Goal: Transaction & Acquisition: Purchase product/service

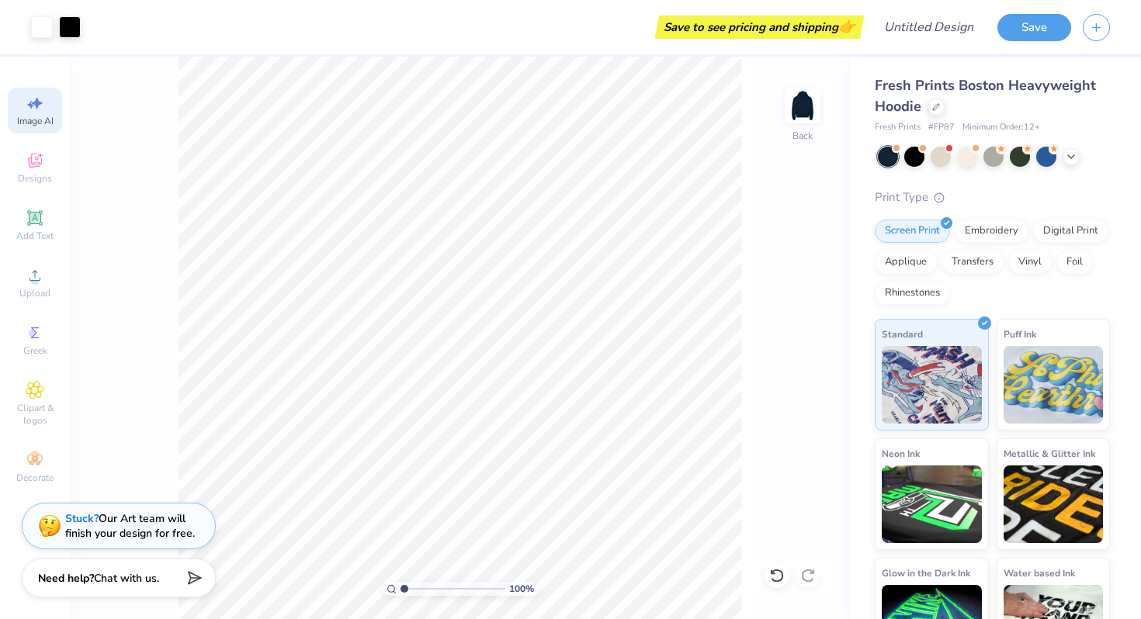
select select "4"
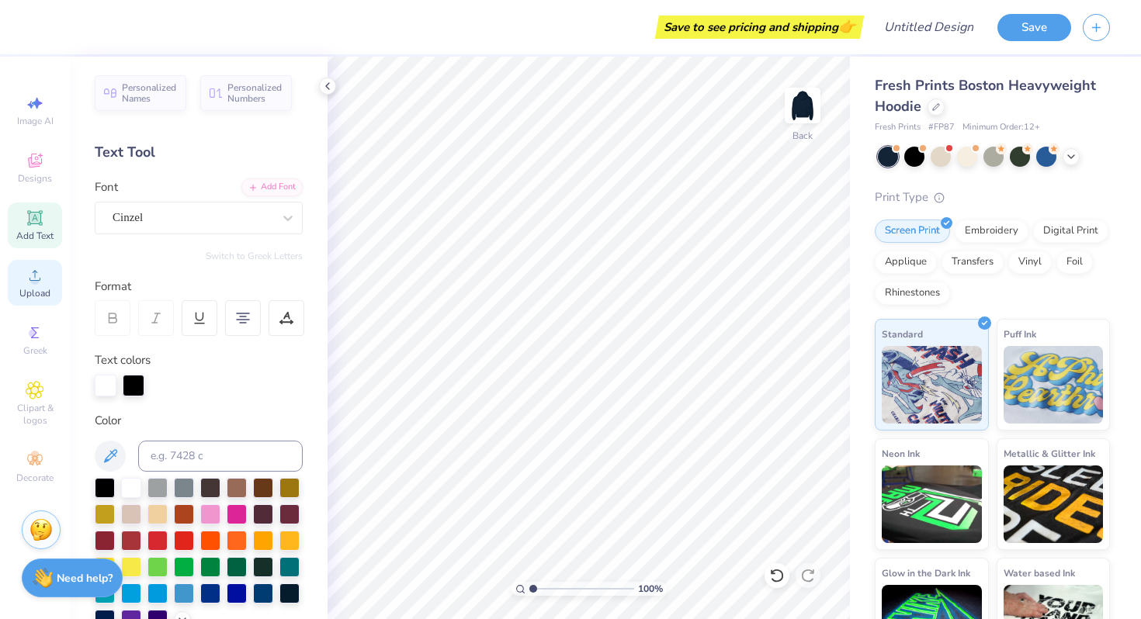
click at [58, 292] on div "Upload" at bounding box center [35, 283] width 54 height 46
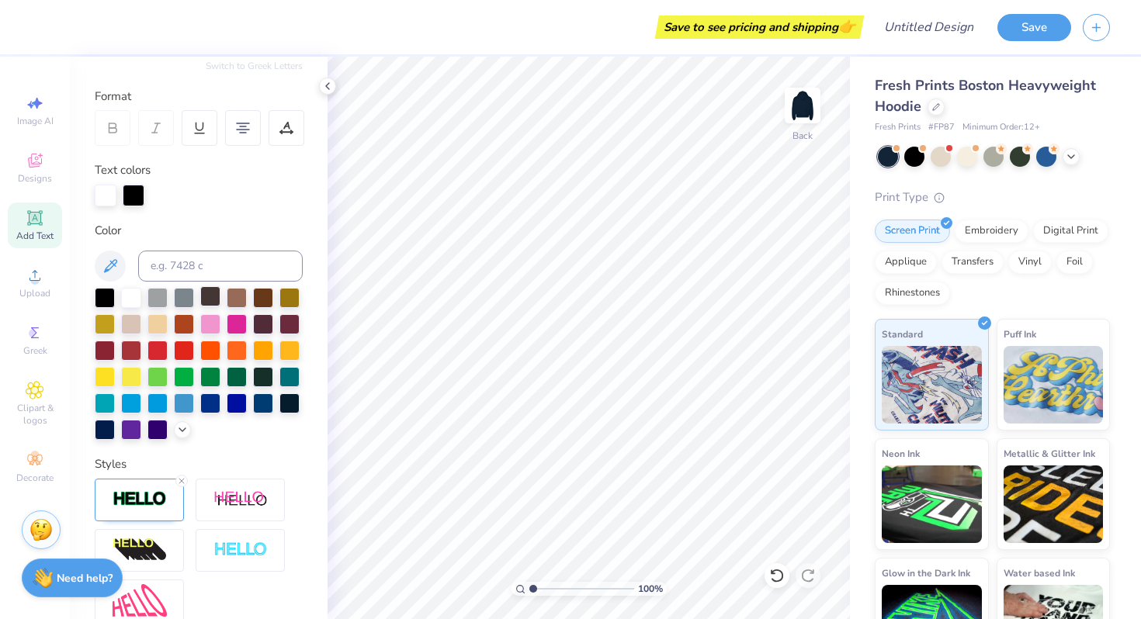
scroll to position [202, 0]
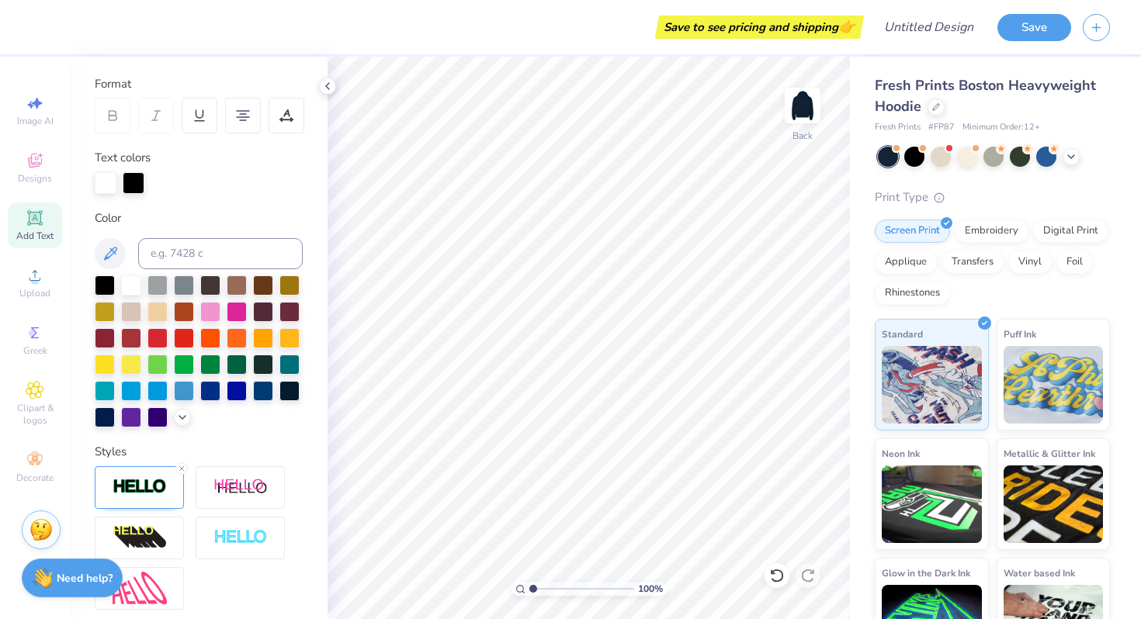
click at [890, 157] on div at bounding box center [887, 157] width 20 height 20
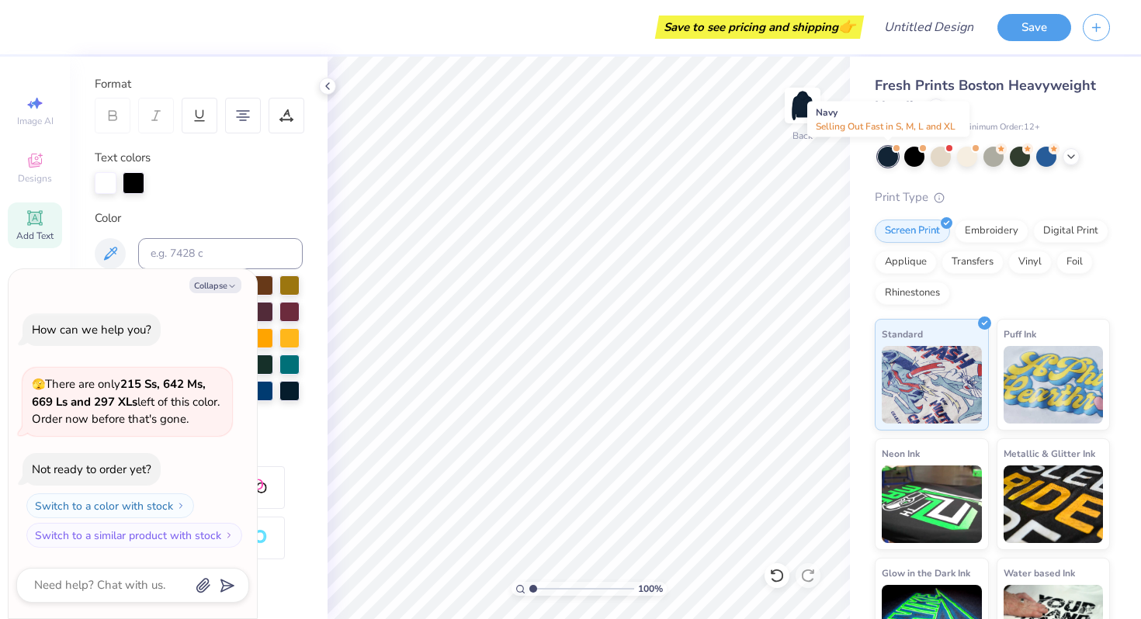
click at [888, 157] on div at bounding box center [887, 157] width 20 height 20
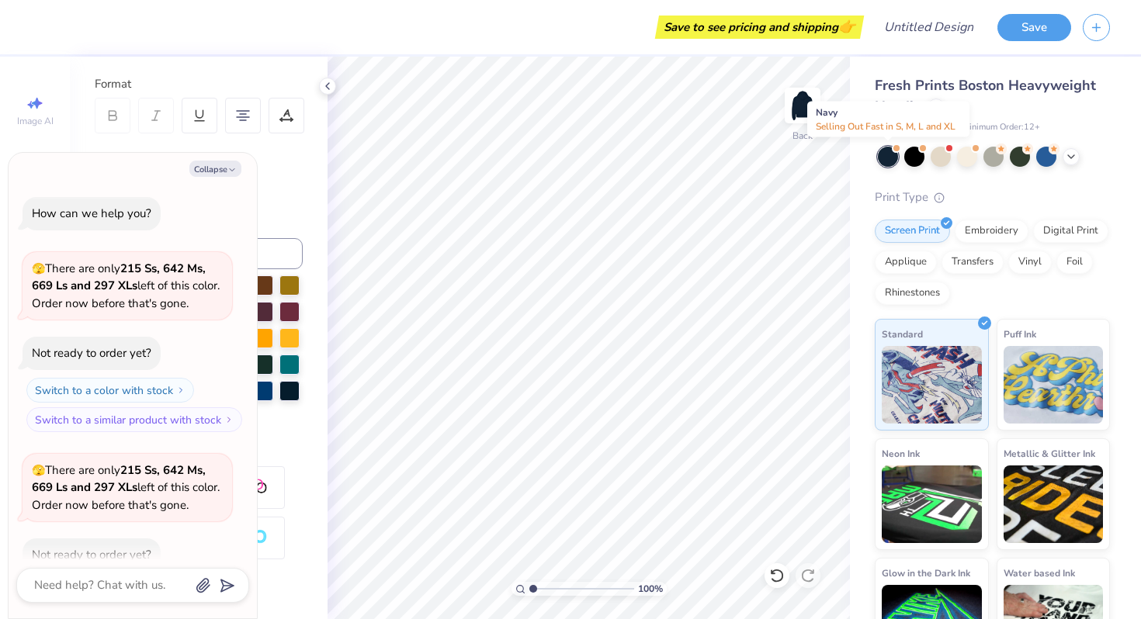
scroll to position [85, 0]
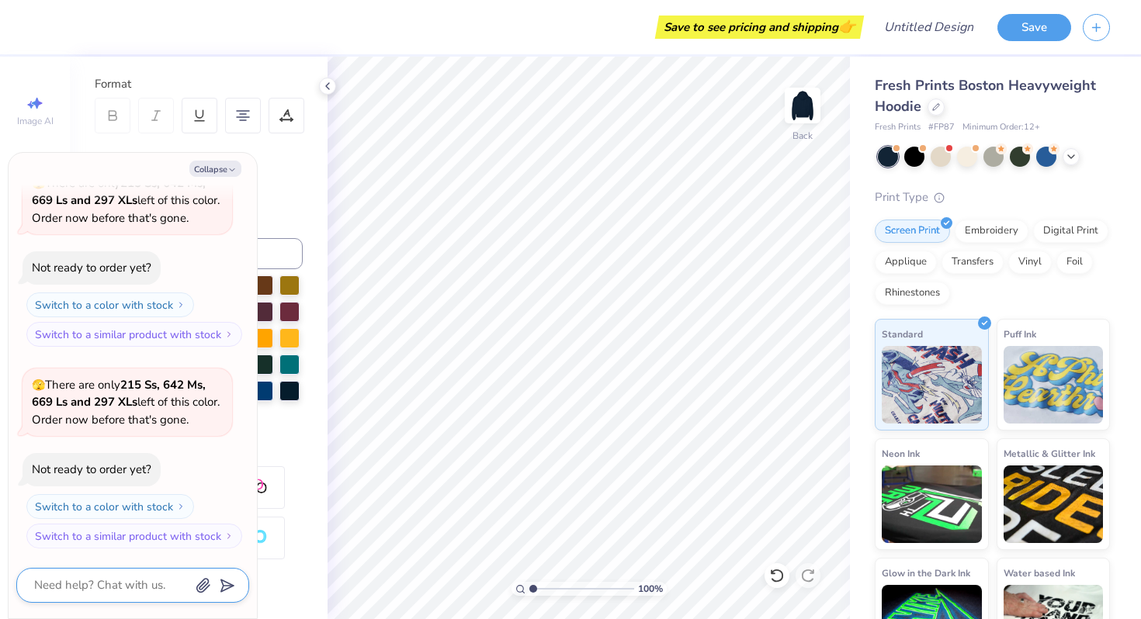
click at [147, 580] on textarea at bounding box center [111, 585] width 157 height 21
click at [289, 253] on input at bounding box center [220, 253] width 164 height 31
click at [202, 118] on icon at bounding box center [199, 116] width 14 height 14
click at [254, 218] on div "Collapse How can we help you? 🫣 There are only 215 Ss, 642 Ms, 669 Ls and 297 X…" at bounding box center [133, 386] width 248 height 466
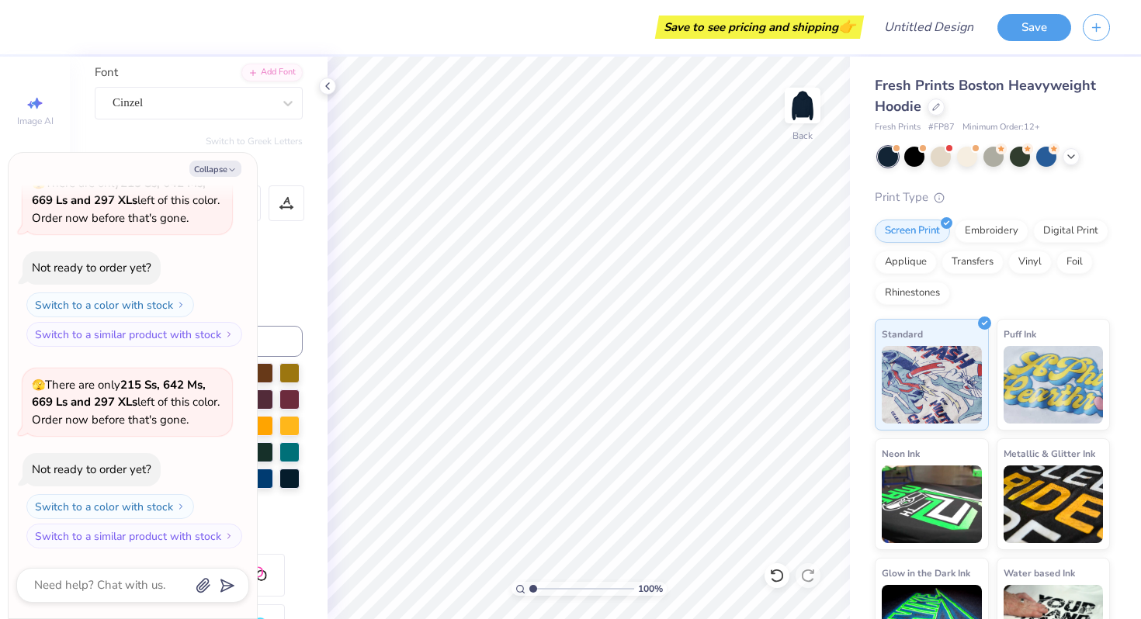
scroll to position [100, 0]
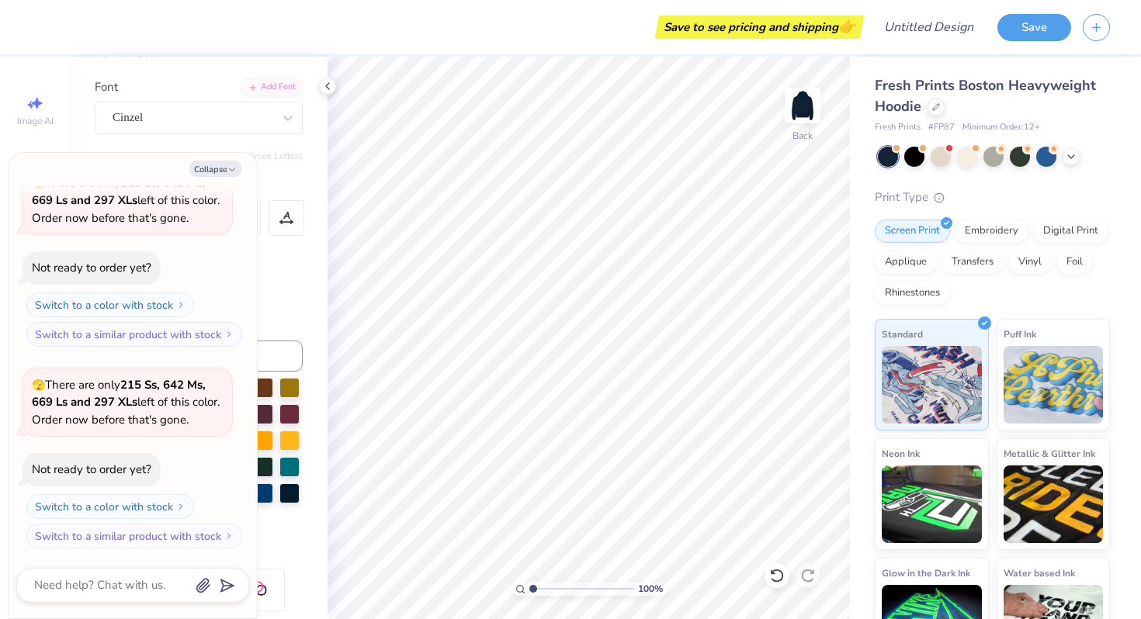
click at [241, 144] on div "Personalized Names Personalized Numbers Text Tool Add Font Font Cinzel Switch t…" at bounding box center [199, 338] width 258 height 562
click at [237, 170] on button "Collapse" at bounding box center [215, 169] width 52 height 16
type textarea "x"
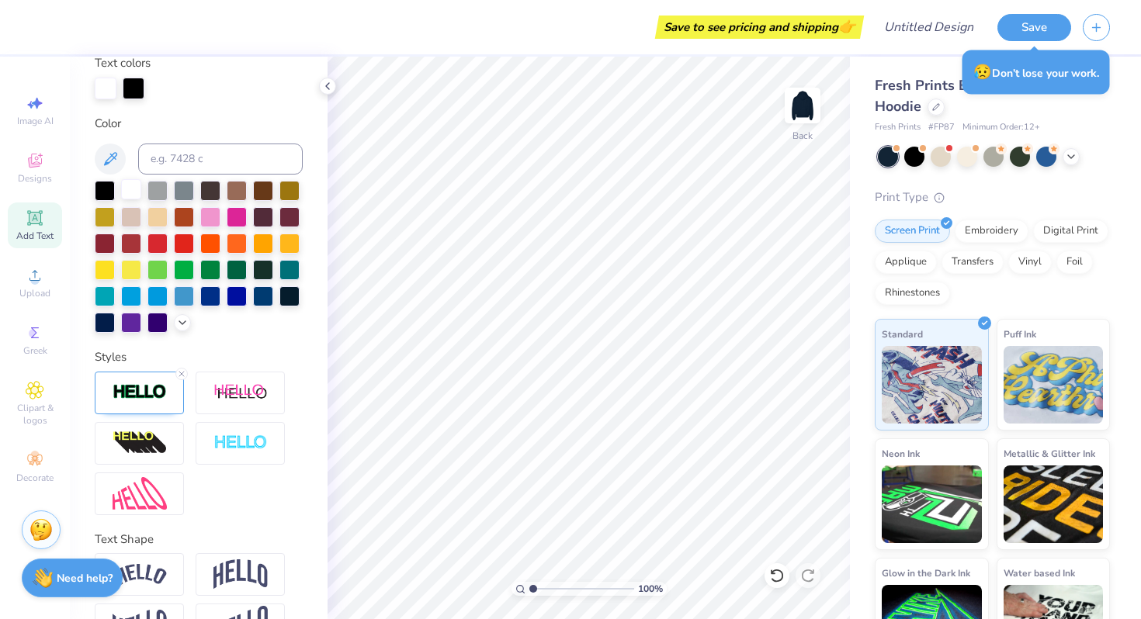
scroll to position [329, 0]
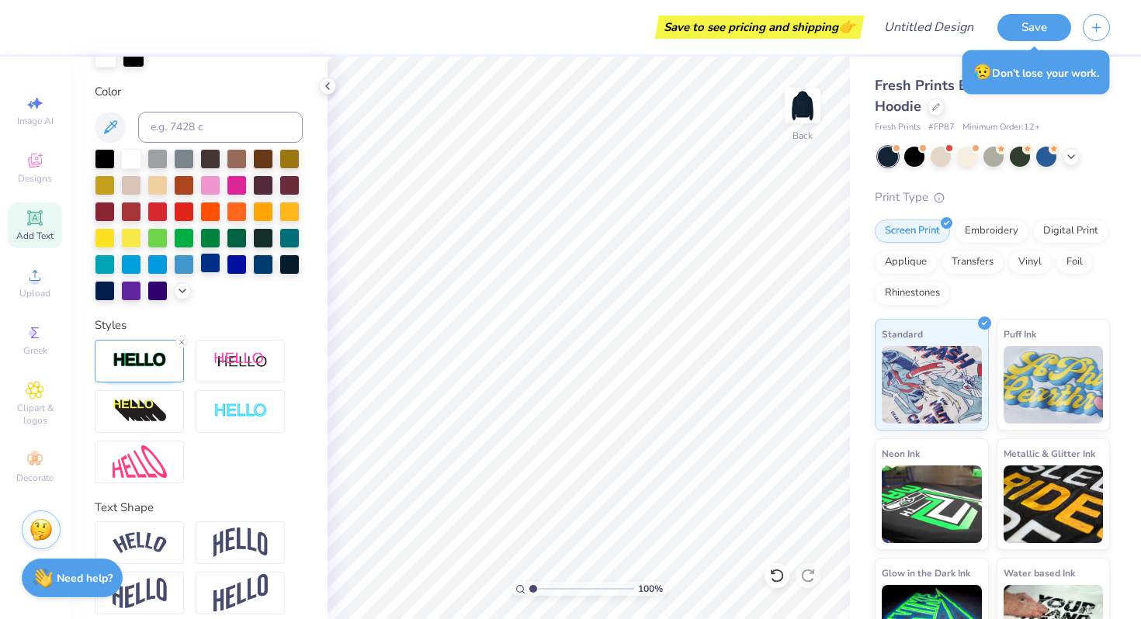
click at [210, 268] on div at bounding box center [210, 263] width 20 height 20
click at [292, 260] on div at bounding box center [289, 263] width 20 height 20
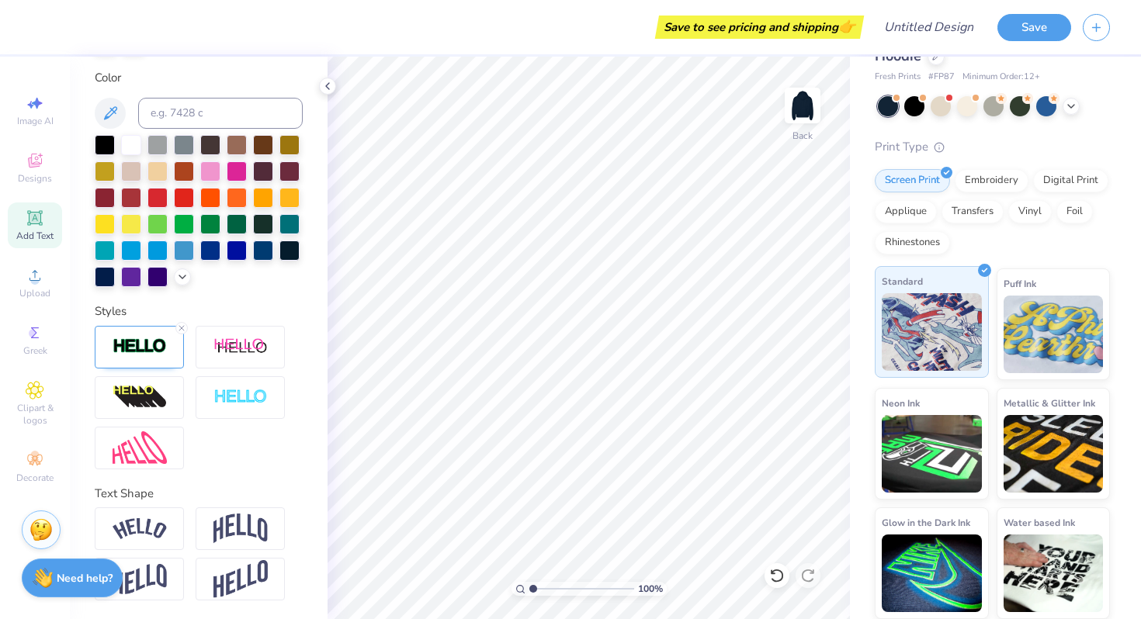
scroll to position [0, 0]
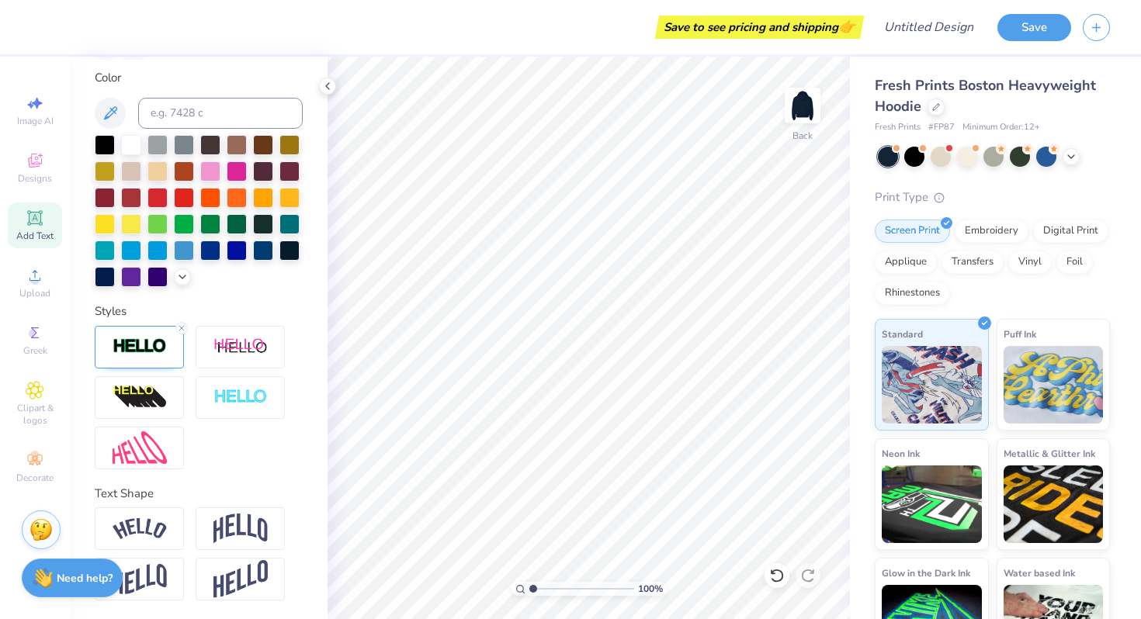
click at [874, 154] on div at bounding box center [991, 157] width 235 height 20
click at [37, 358] on div "Greek" at bounding box center [35, 340] width 54 height 46
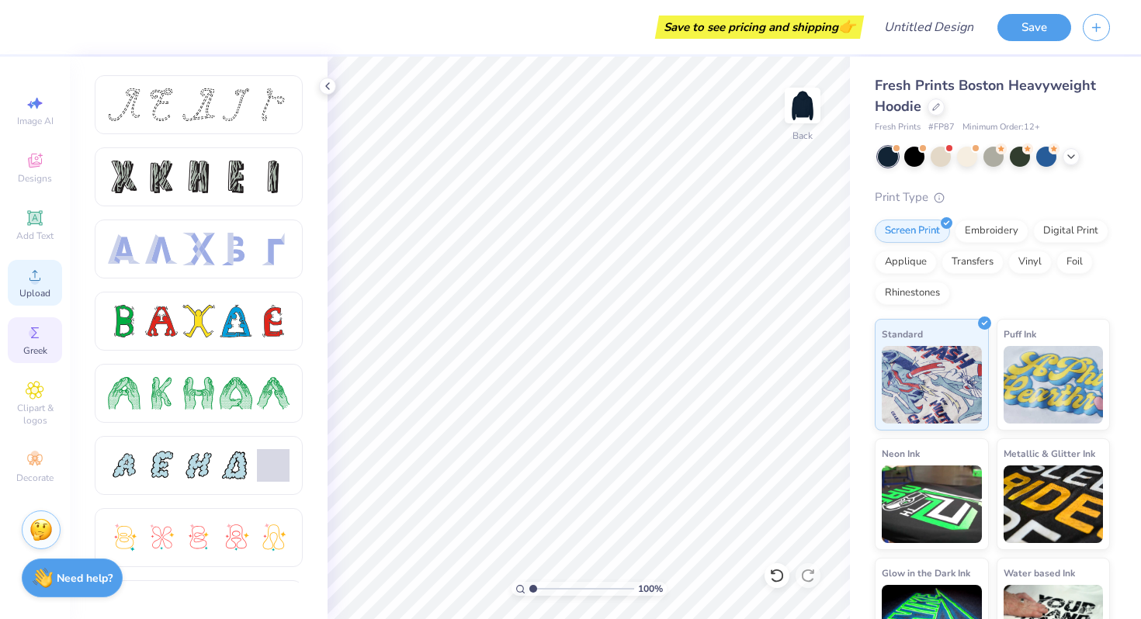
click at [37, 294] on span "Upload" at bounding box center [34, 293] width 31 height 12
click at [44, 218] on div "Add Text" at bounding box center [35, 225] width 54 height 46
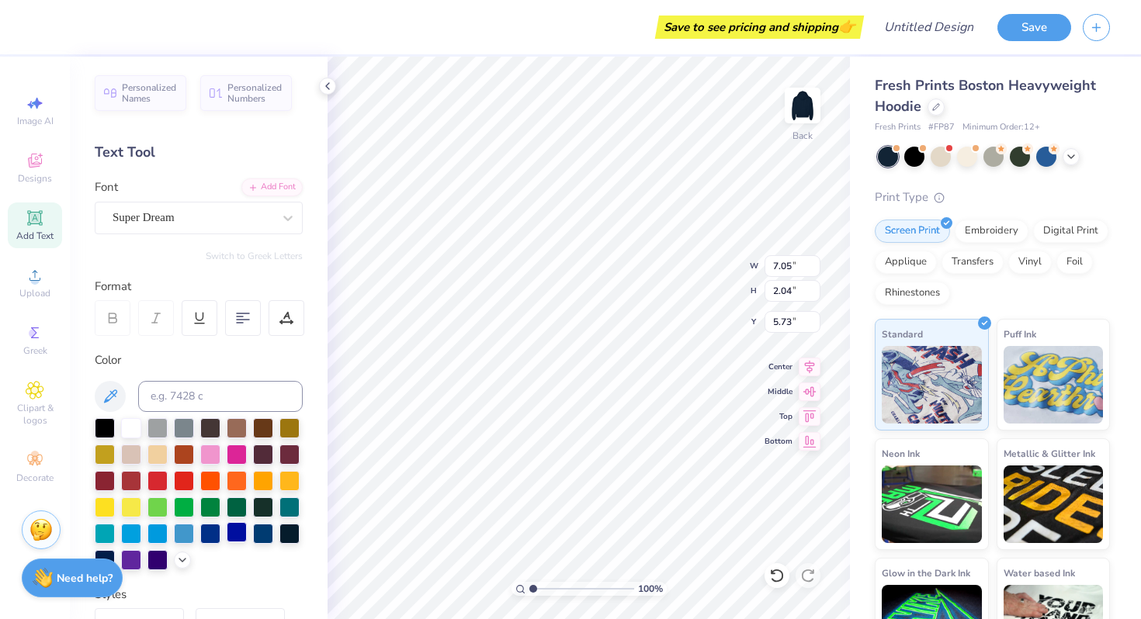
click at [240, 527] on div at bounding box center [237, 532] width 20 height 20
click at [258, 527] on div at bounding box center [263, 532] width 20 height 20
click at [269, 527] on div at bounding box center [263, 532] width 20 height 20
click at [279, 529] on div at bounding box center [289, 532] width 20 height 20
click at [106, 398] on icon at bounding box center [110, 395] width 13 height 13
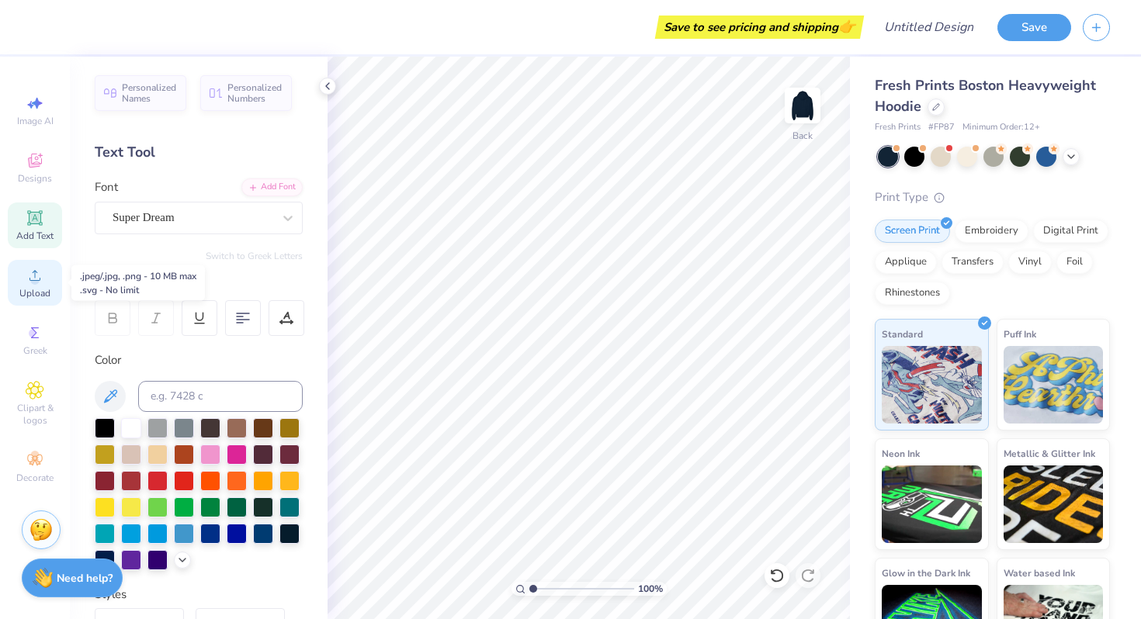
click at [33, 289] on span "Upload" at bounding box center [34, 293] width 31 height 12
click at [30, 280] on icon at bounding box center [35, 275] width 19 height 19
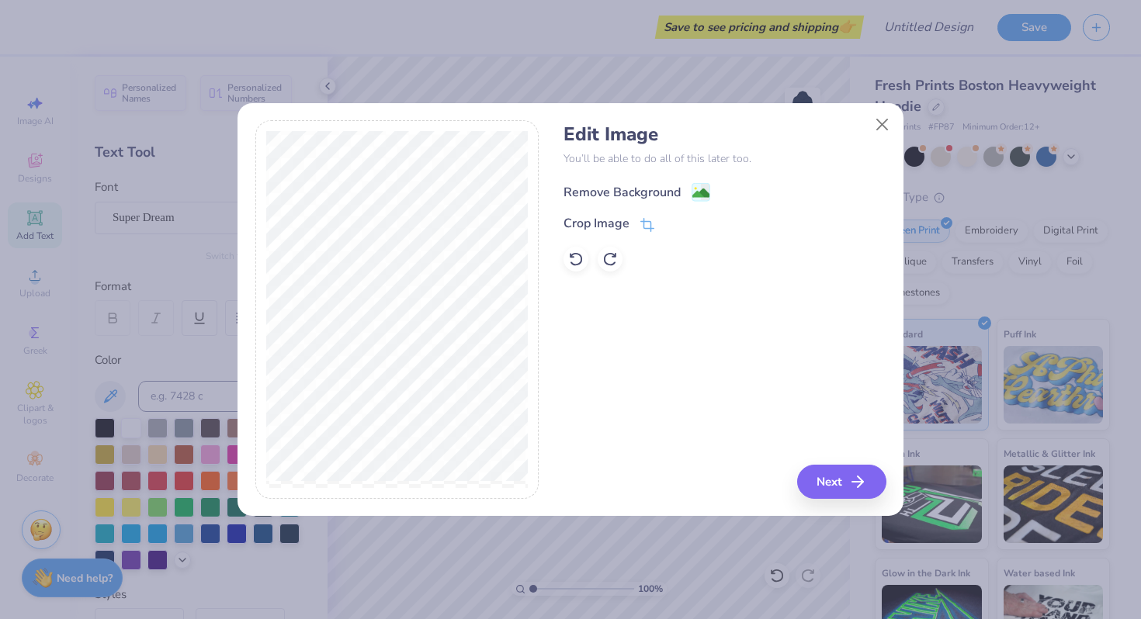
click at [644, 195] on div "Remove Background" at bounding box center [621, 192] width 117 height 19
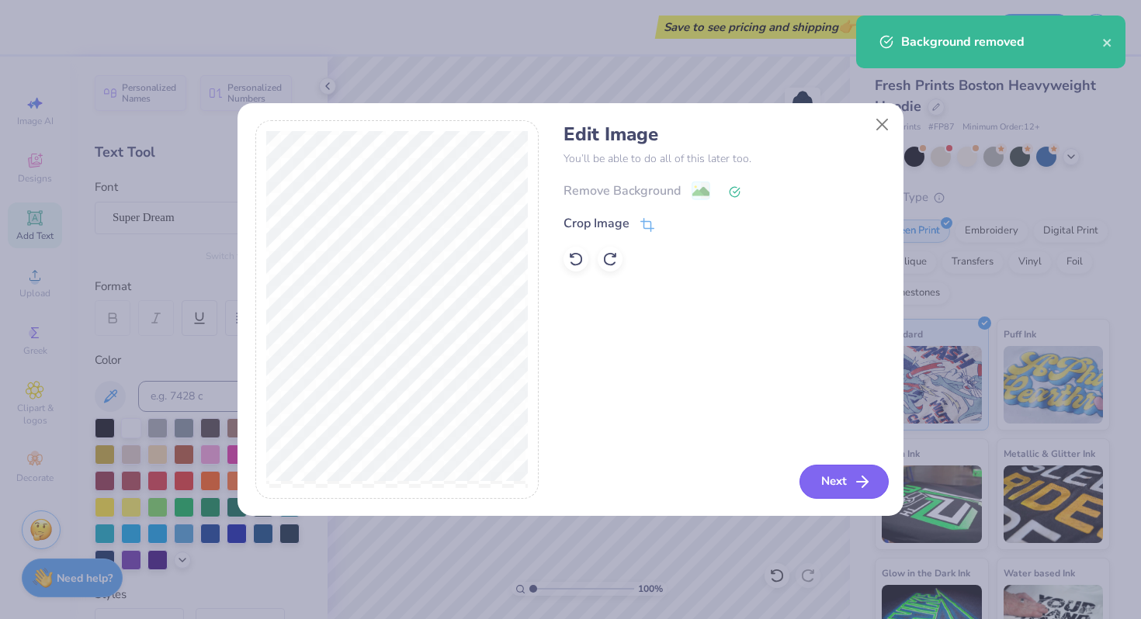
click at [846, 483] on button "Next" at bounding box center [843, 482] width 89 height 34
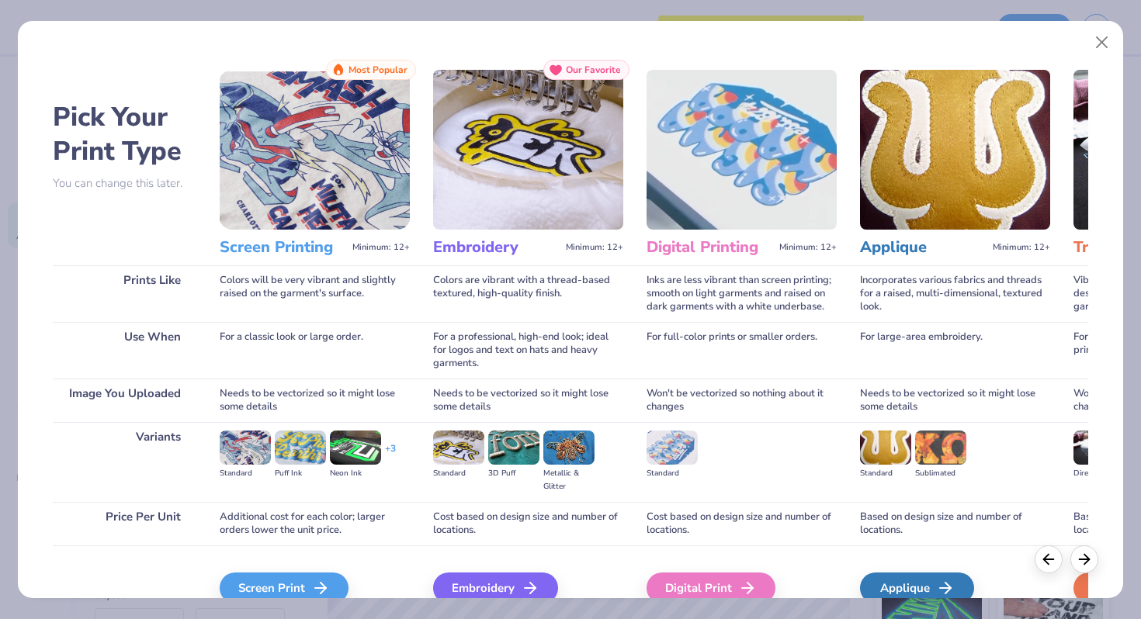
click at [592, 155] on img at bounding box center [528, 150] width 190 height 160
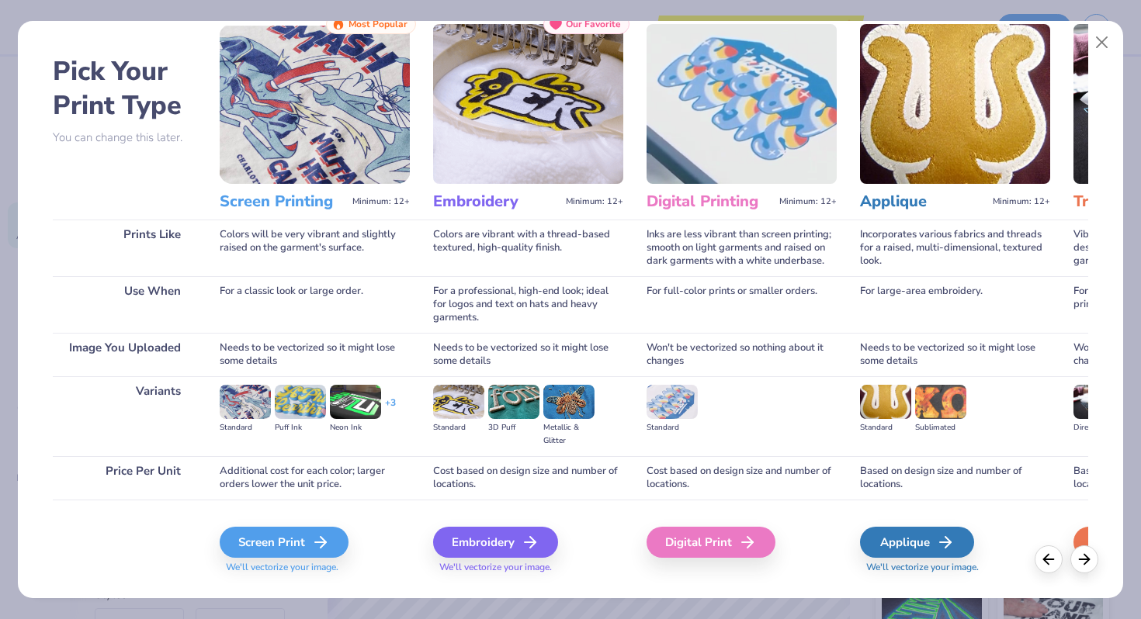
scroll to position [50, 0]
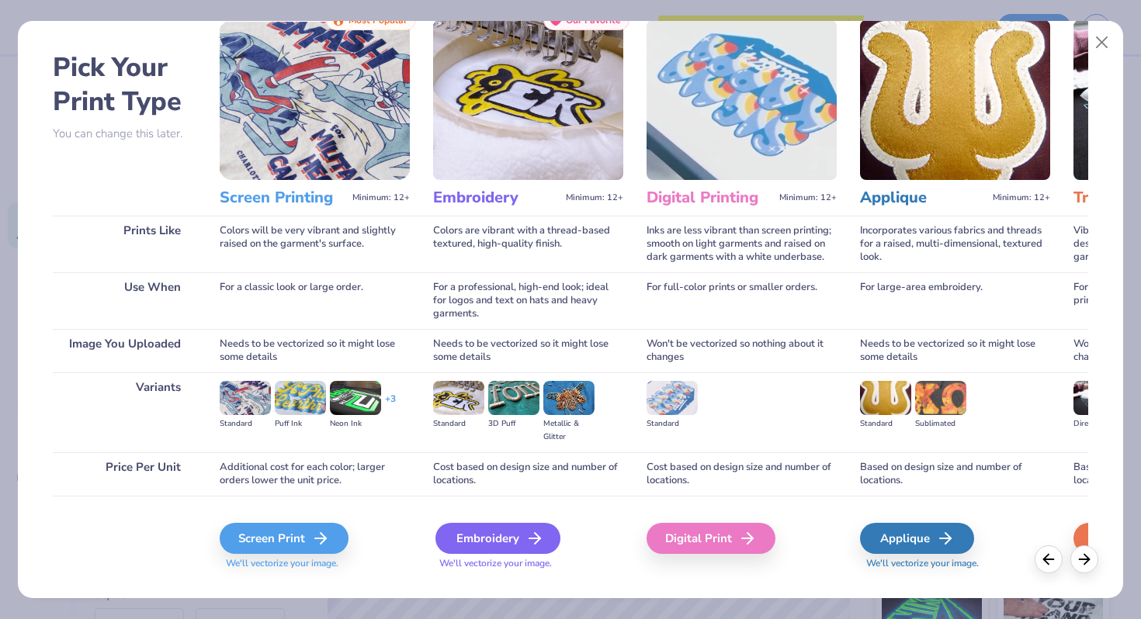
click at [522, 535] on div "Embroidery" at bounding box center [497, 538] width 125 height 31
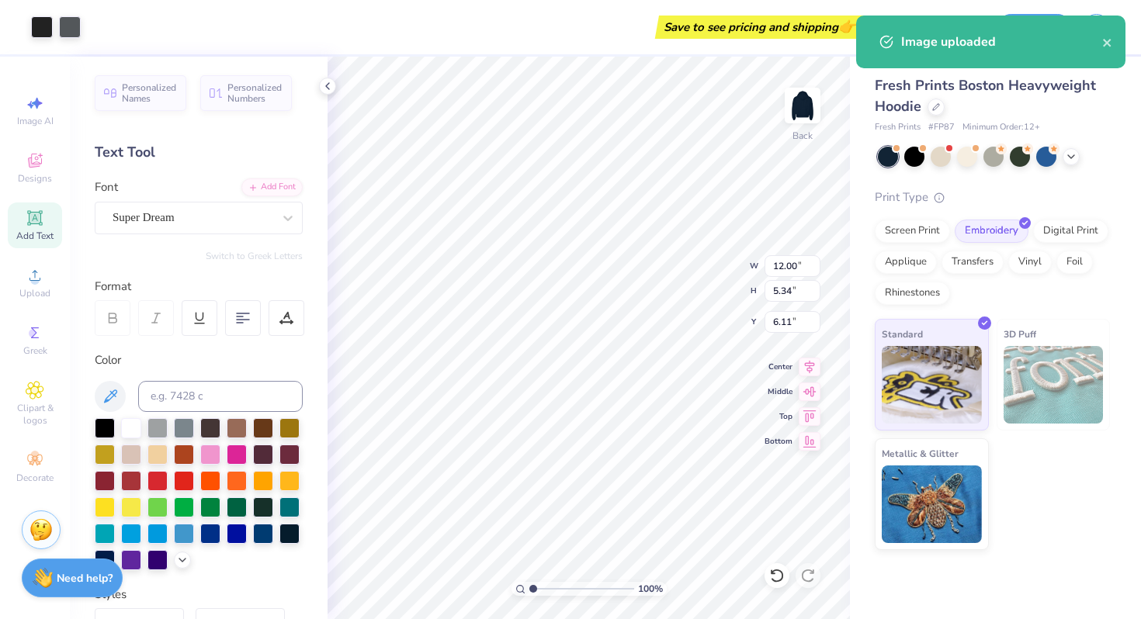
type input "6.11"
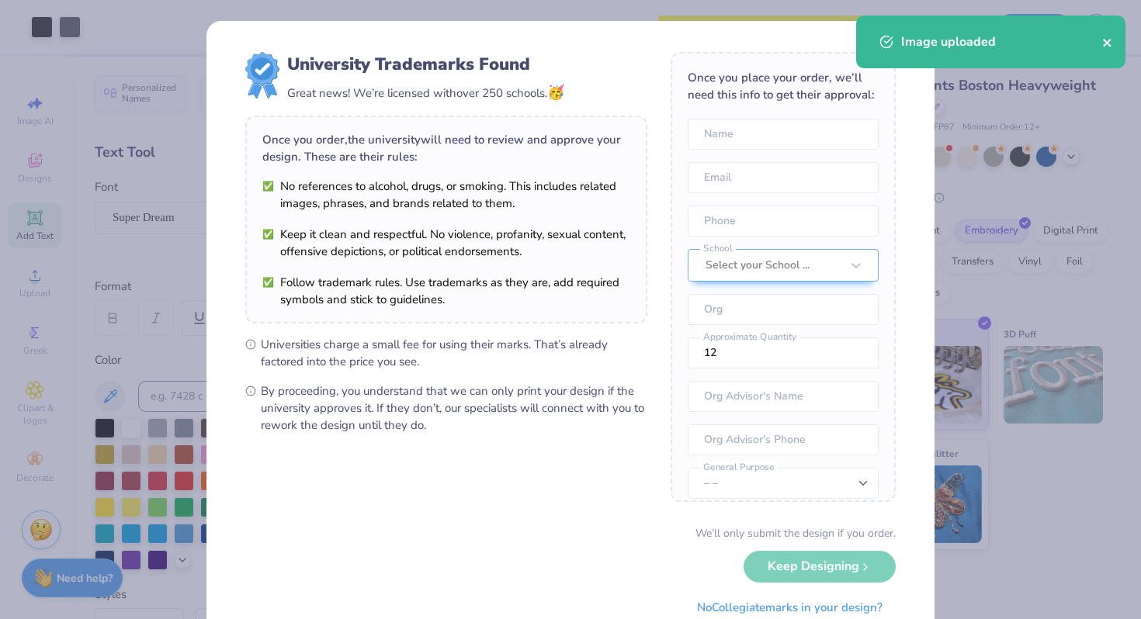
click at [1102, 49] on button "close" at bounding box center [1107, 42] width 11 height 19
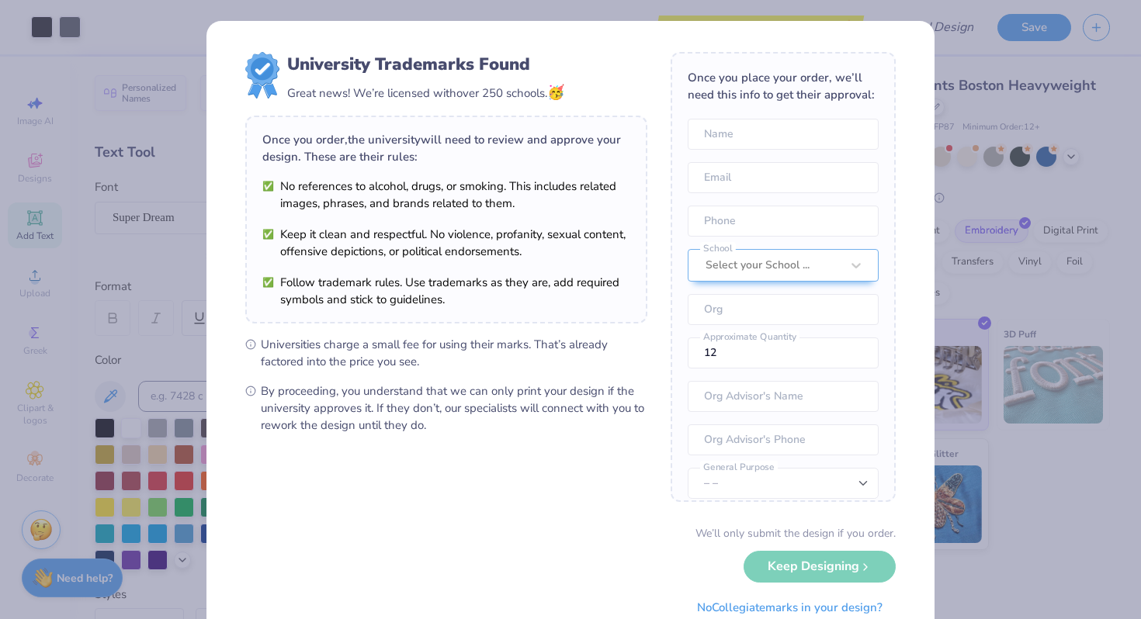
click at [899, 34] on div "University Trademarks Found Great news! We’re licensed with over 250 schools. 🥳…" at bounding box center [570, 337] width 728 height 633
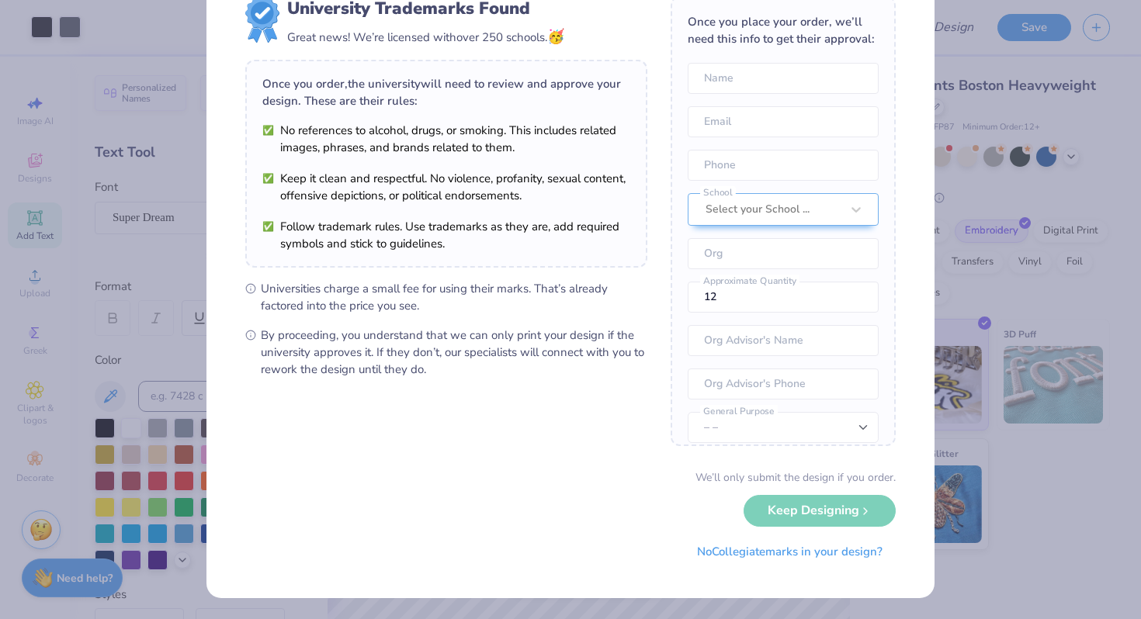
scroll to position [0, 0]
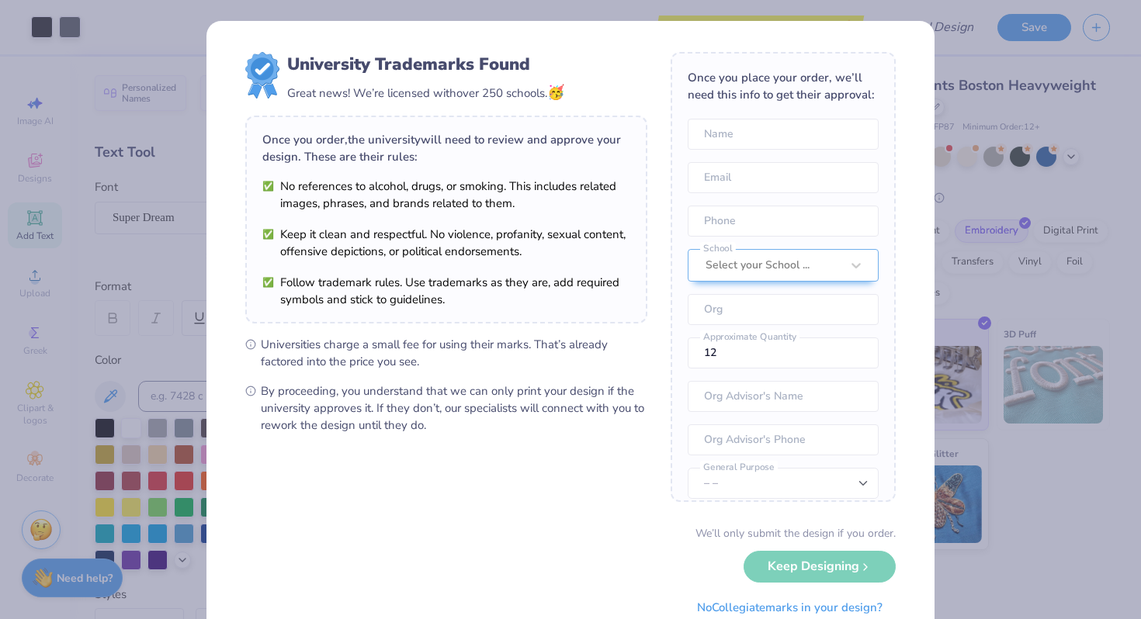
click at [1008, 64] on div "University Trademarks Found Great news! We’re licensed with over 250 schools. 🥳…" at bounding box center [570, 309] width 1141 height 619
click at [978, 41] on div "University Trademarks Found Great news! We’re licensed with over 250 schools. 🥳…" at bounding box center [570, 309] width 1141 height 619
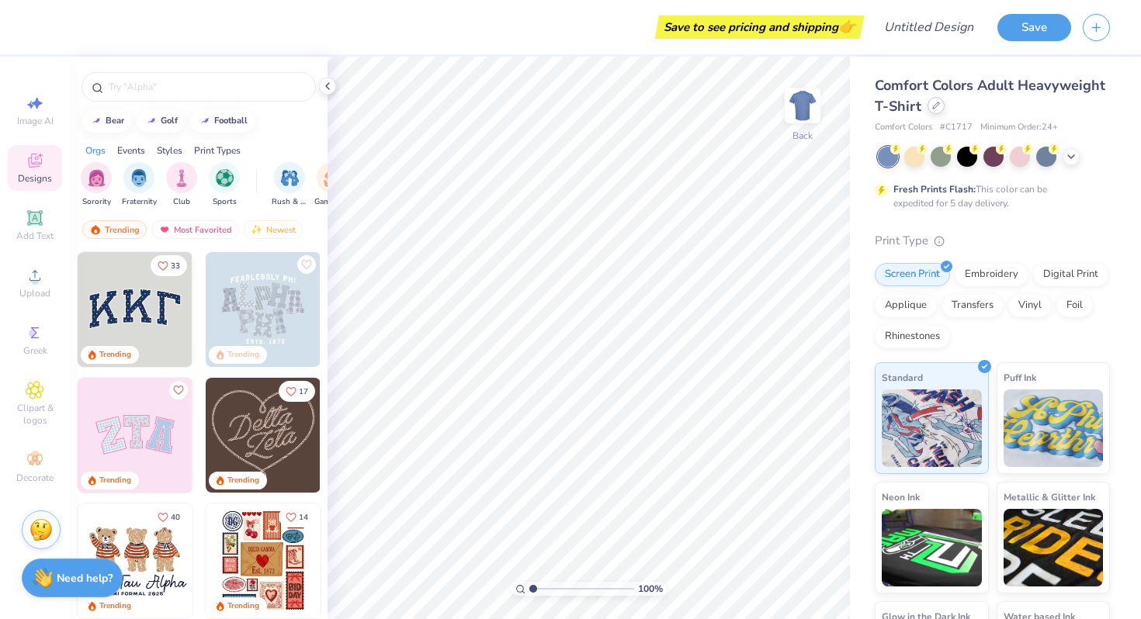
click at [935, 106] on icon at bounding box center [936, 106] width 8 height 8
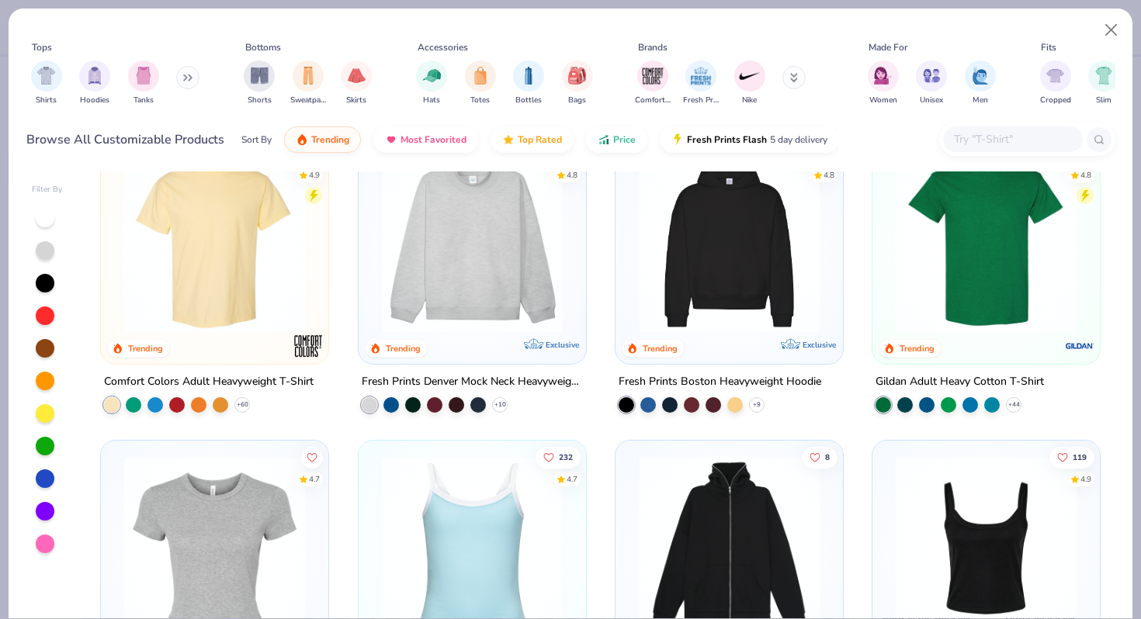
scroll to position [50, 0]
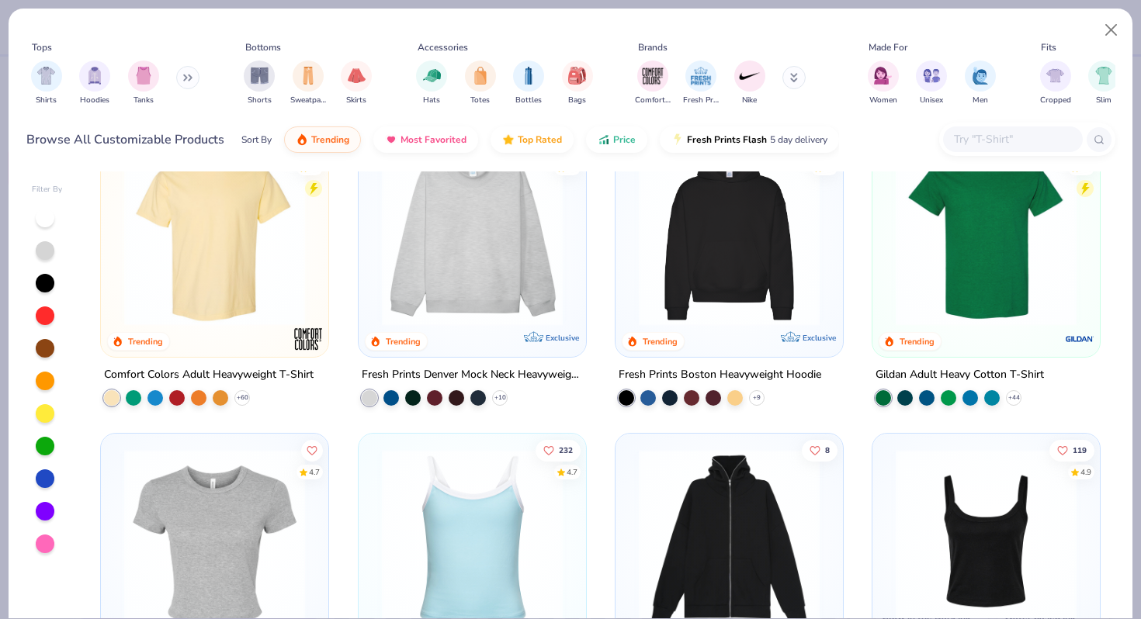
click at [721, 279] on img at bounding box center [729, 235] width 196 height 181
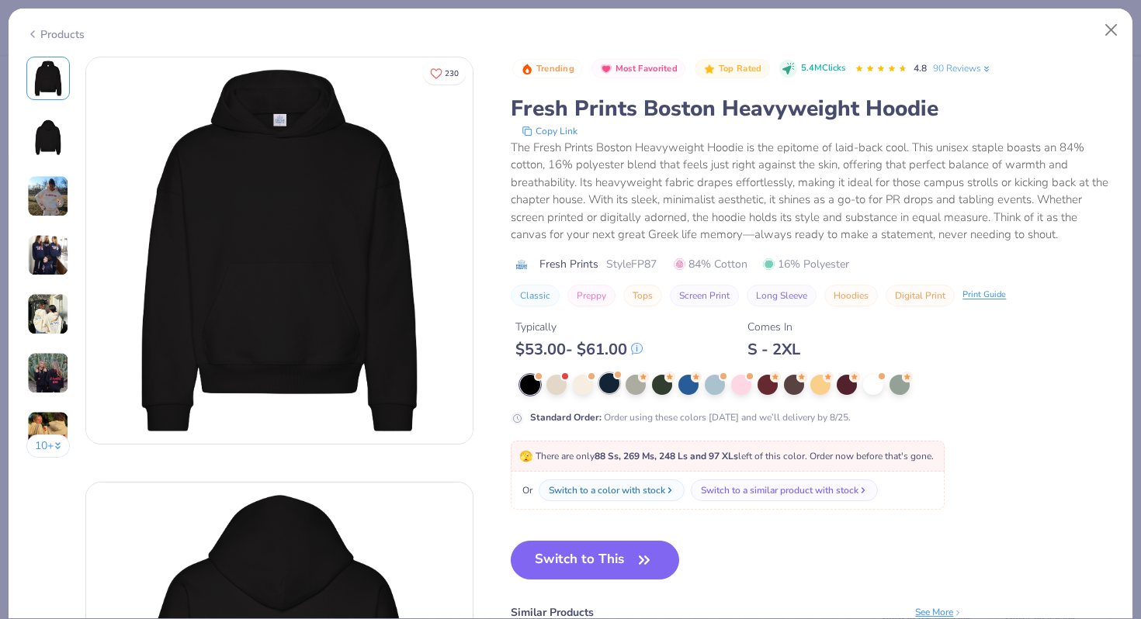
click at [608, 386] on div at bounding box center [609, 383] width 20 height 20
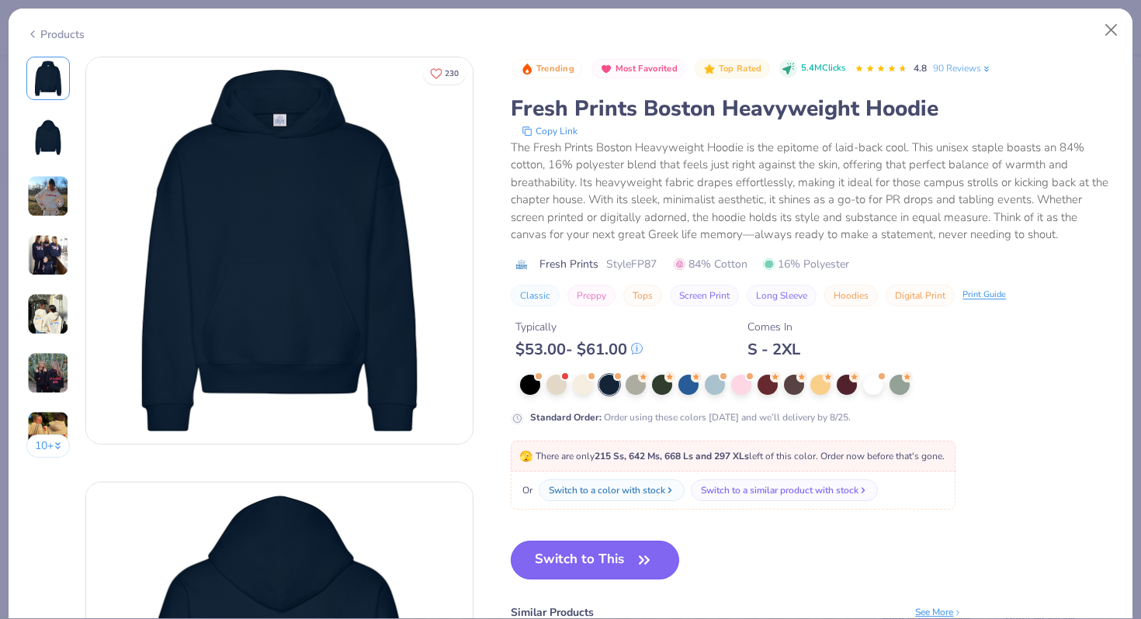
click at [585, 570] on button "Switch to This" at bounding box center [595, 560] width 168 height 39
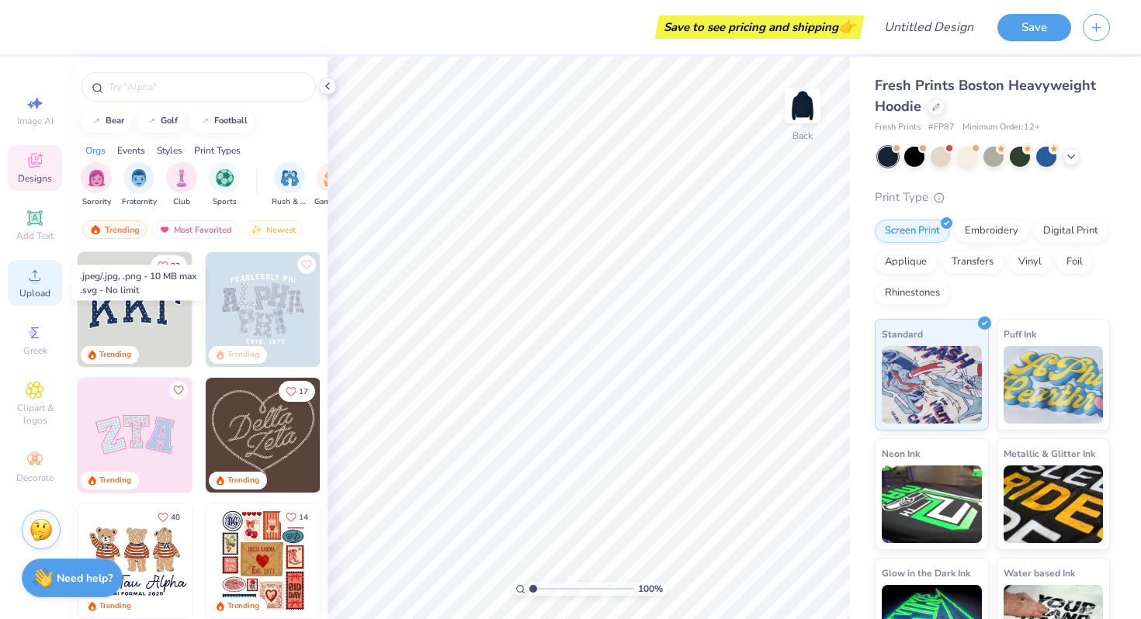
click at [26, 281] on icon at bounding box center [35, 275] width 19 height 19
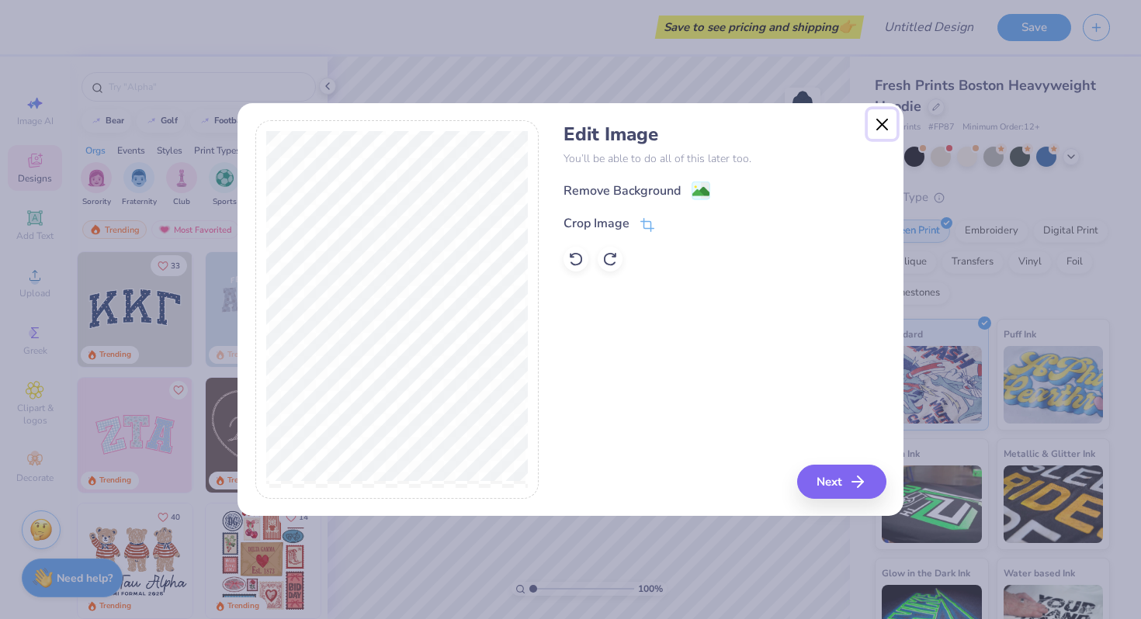
click at [884, 129] on button "Close" at bounding box center [881, 123] width 29 height 29
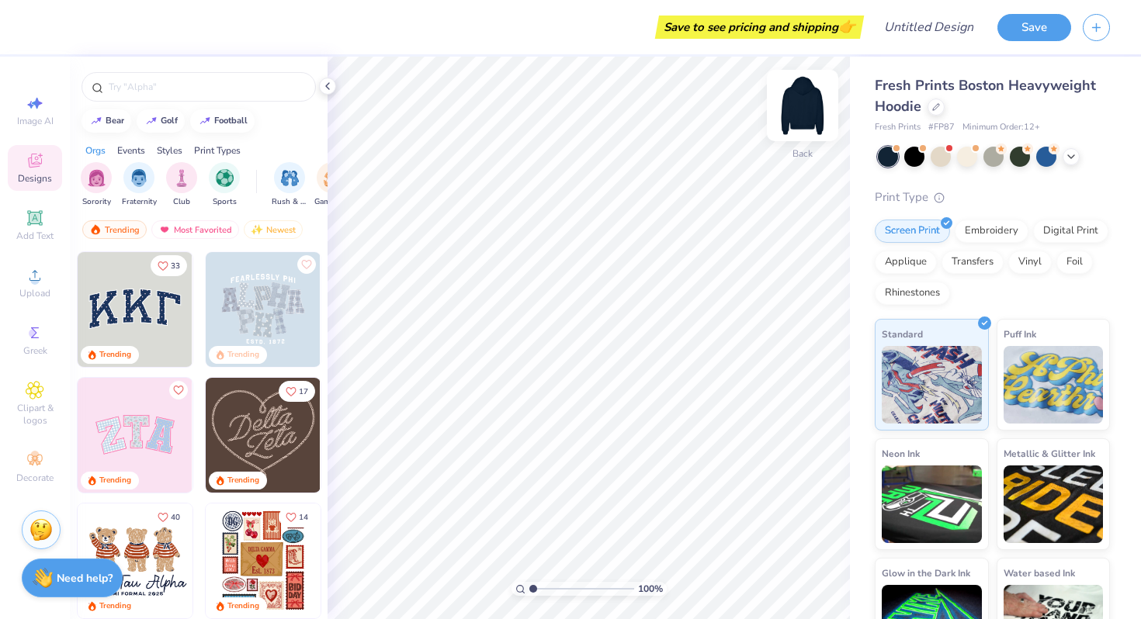
click at [798, 100] on img at bounding box center [802, 105] width 62 height 62
click at [40, 286] on div "Upload" at bounding box center [35, 283] width 54 height 46
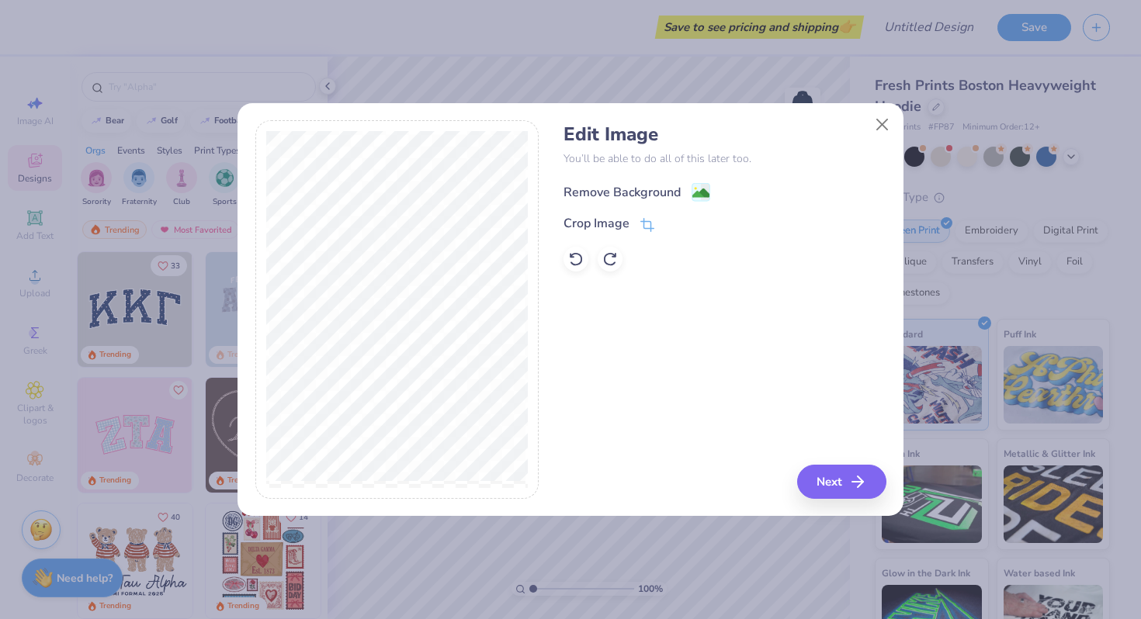
click at [632, 188] on div "Remove Background" at bounding box center [621, 192] width 117 height 19
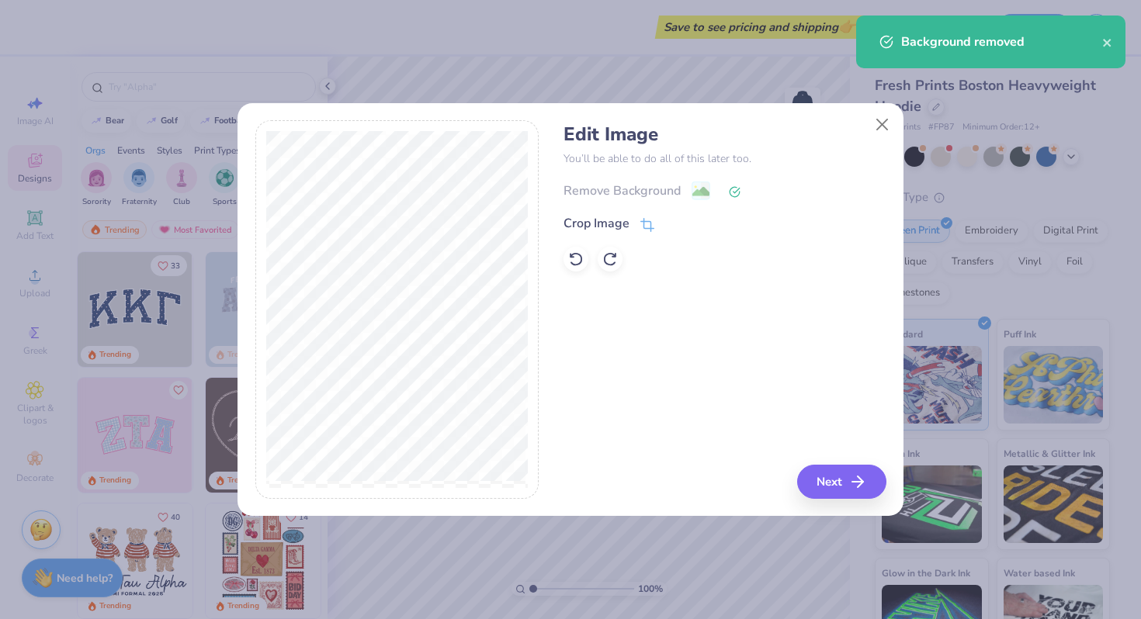
click at [857, 511] on div "Edit Image You’ll be able to do all of this later too. Remove Background Crop I…" at bounding box center [570, 318] width 666 height 396
click at [851, 486] on button "Next" at bounding box center [843, 482] width 89 height 34
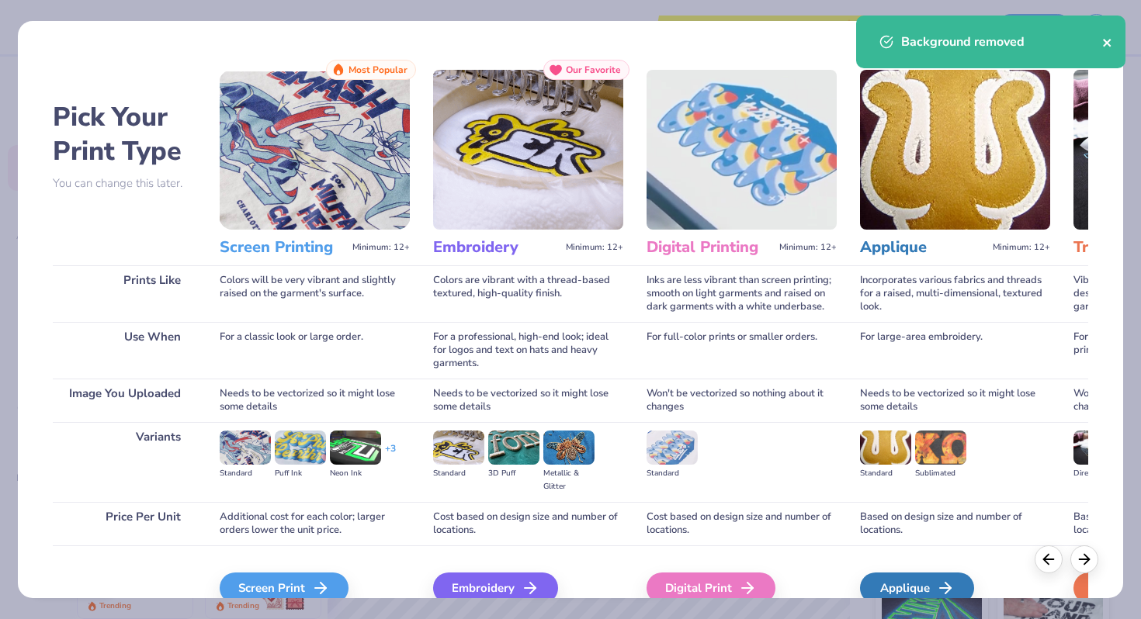
click at [1106, 40] on icon "close" at bounding box center [1107, 42] width 11 height 12
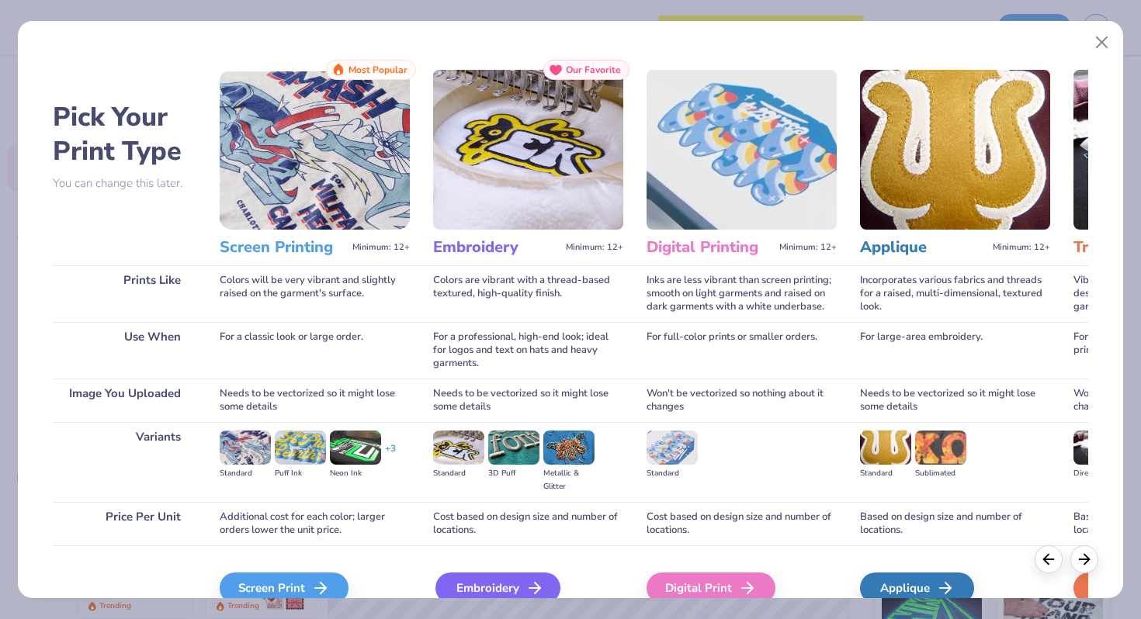
click at [499, 587] on div "Embroidery" at bounding box center [497, 588] width 125 height 31
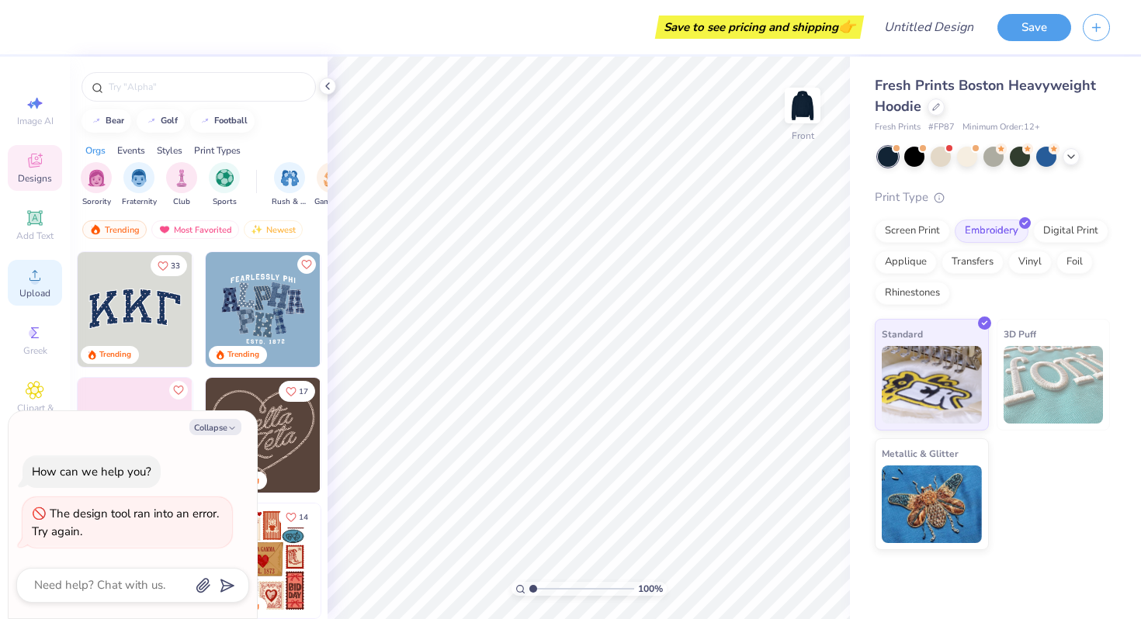
click at [8, 271] on div "Upload" at bounding box center [35, 283] width 54 height 46
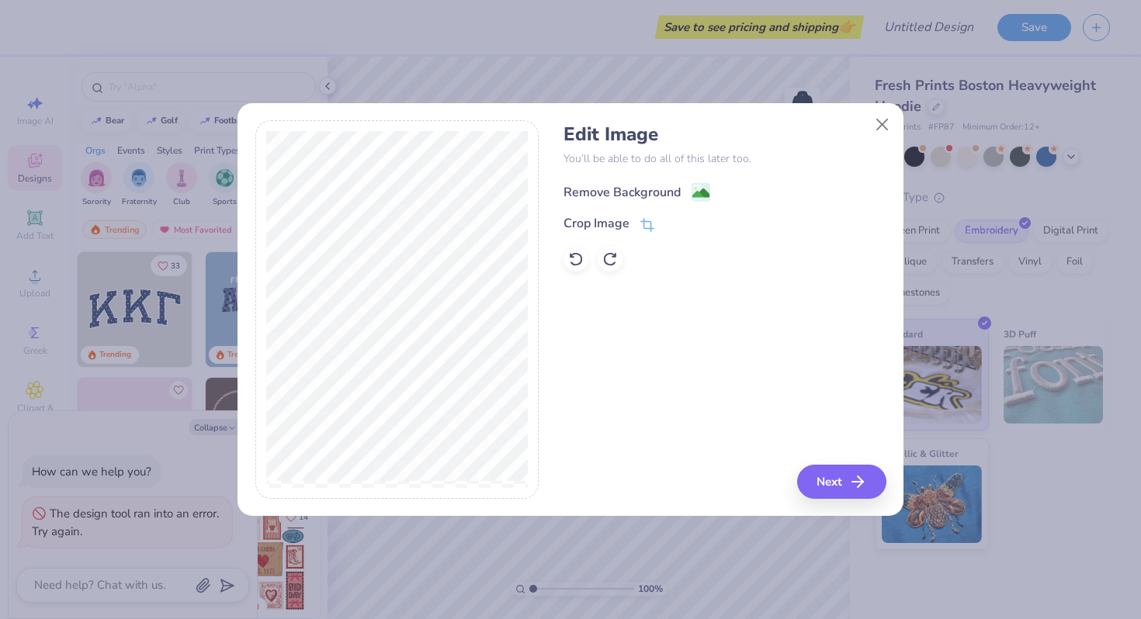
click at [661, 194] on div "Remove Background" at bounding box center [621, 192] width 117 height 19
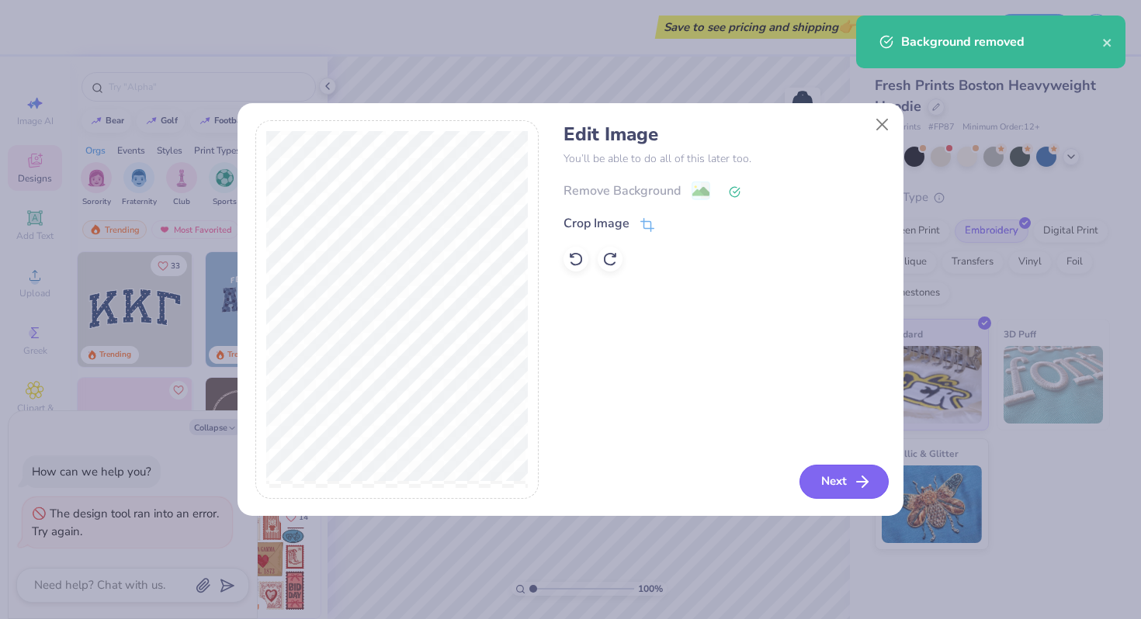
click at [847, 486] on button "Next" at bounding box center [843, 482] width 89 height 34
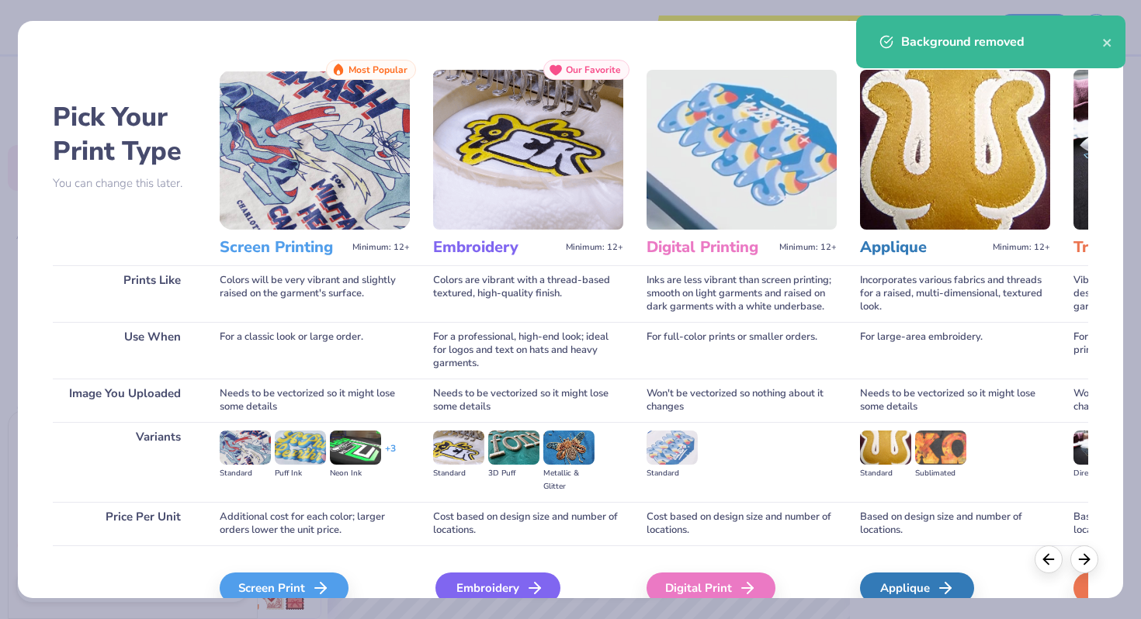
click at [464, 575] on div "Embroidery" at bounding box center [497, 588] width 125 height 31
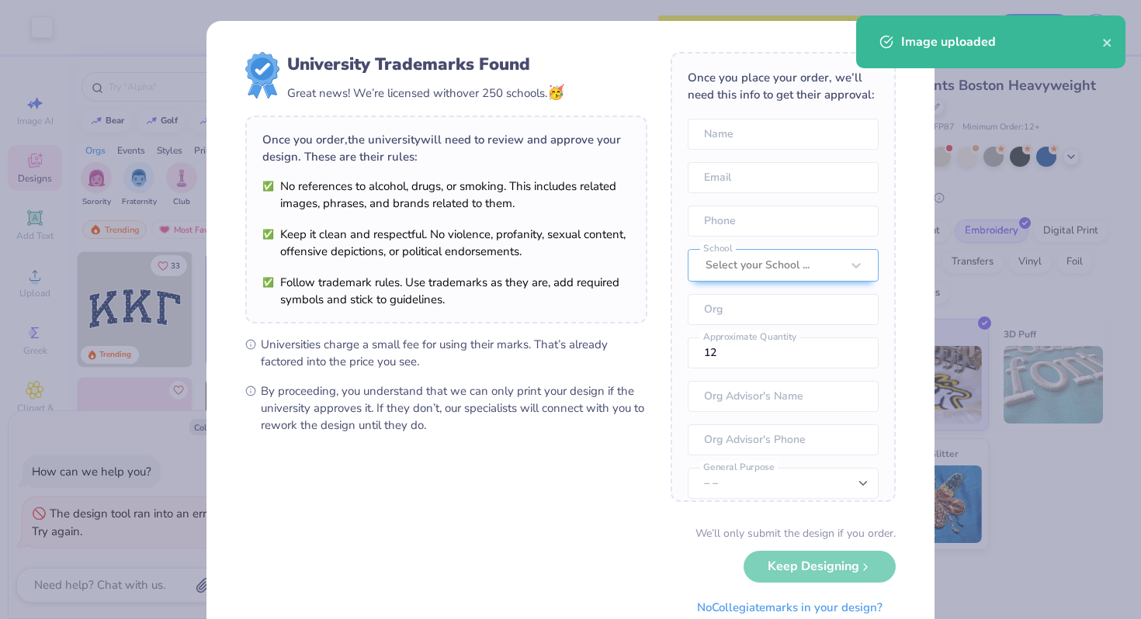
click at [592, 344] on body "Art colors Save to see pricing and shipping 👉 Design Title Save Image AI Design…" at bounding box center [570, 309] width 1141 height 619
type textarea "x"
type input "9.66"
click at [1109, 46] on icon "close" at bounding box center [1106, 43] width 8 height 8
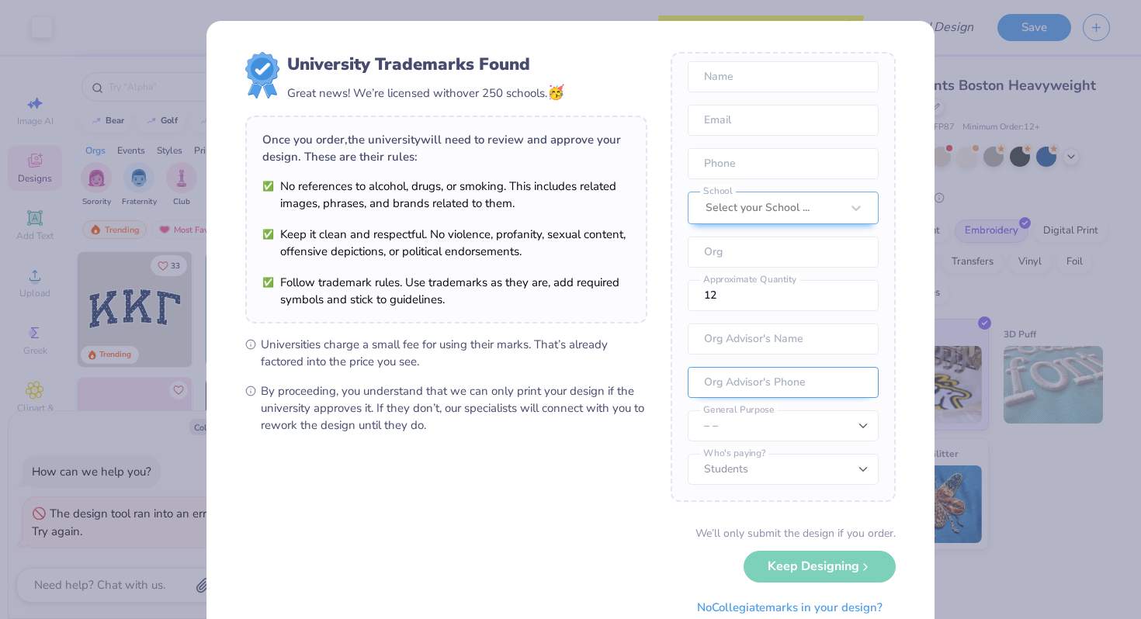
scroll to position [56, 0]
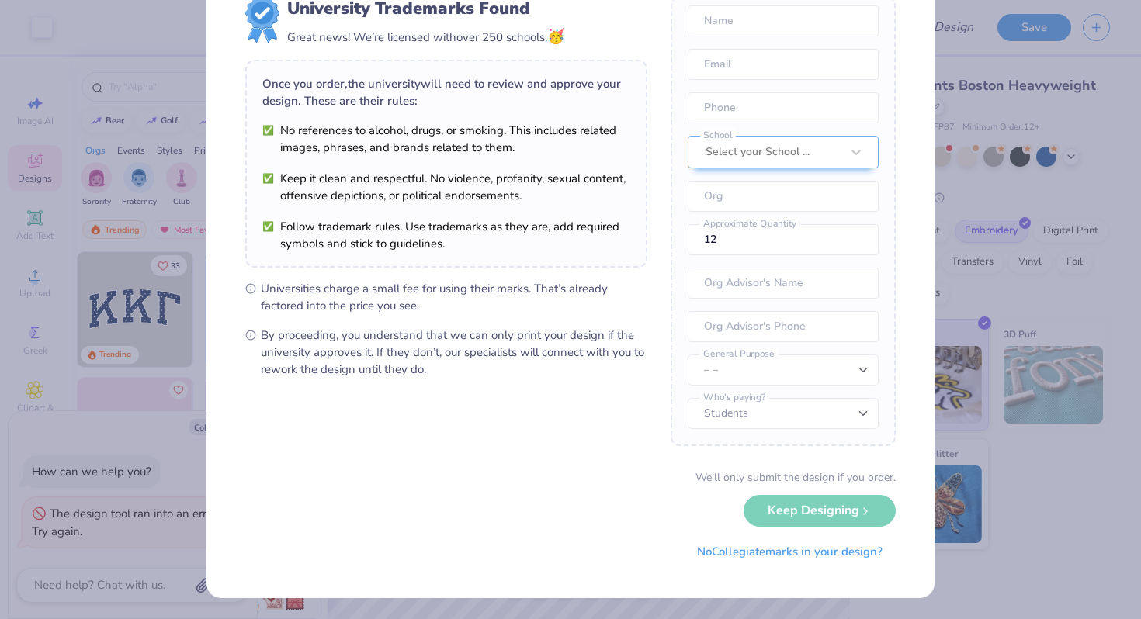
click at [784, 502] on div "We’ll only submit the design if you order. Keep Designing No Collegiate marks i…" at bounding box center [570, 518] width 650 height 98
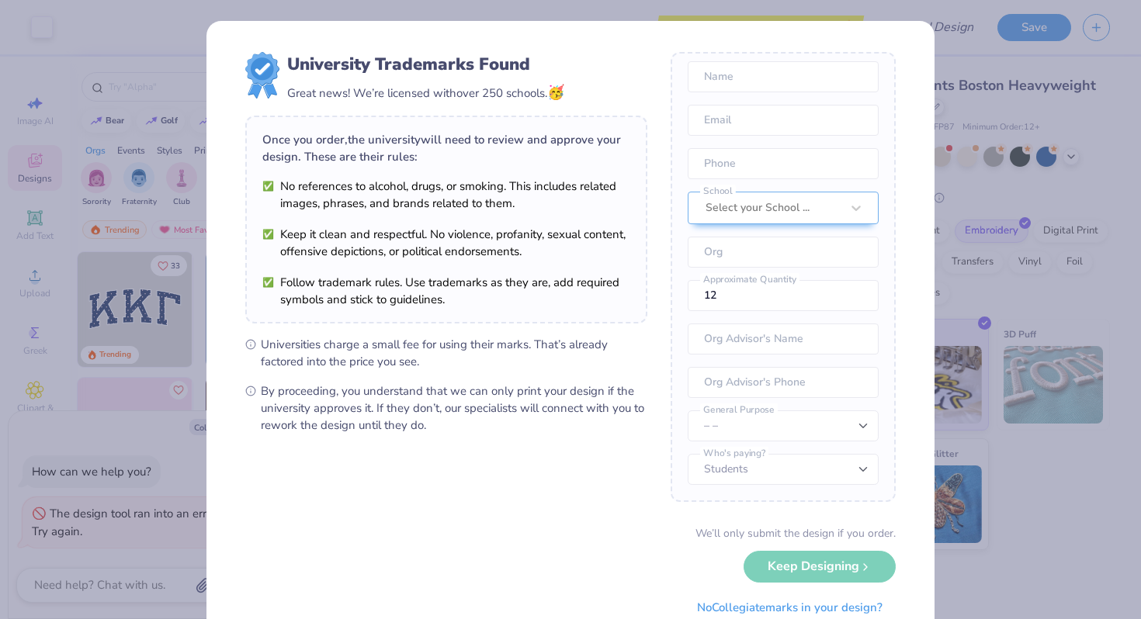
scroll to position [0, 0]
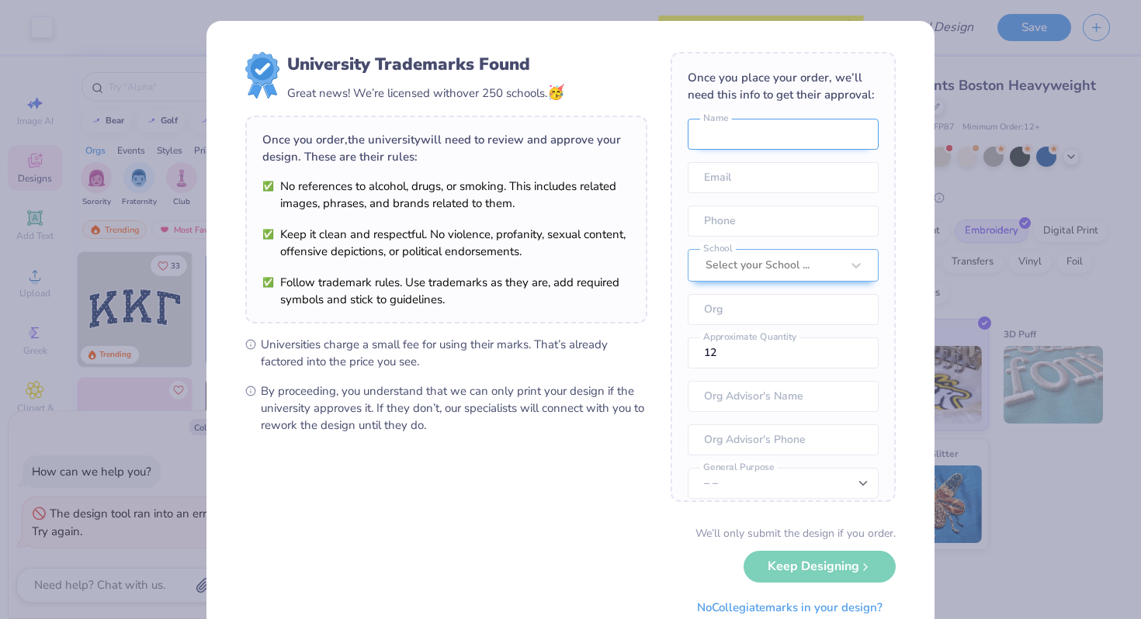
click at [718, 137] on input "text" at bounding box center [782, 134] width 191 height 31
type input "Lucien-Sinclair Herndon"
type input "lucien.herndon28@outlook.com"
type input "(612) 655-9423"
click at [777, 264] on div at bounding box center [772, 265] width 135 height 20
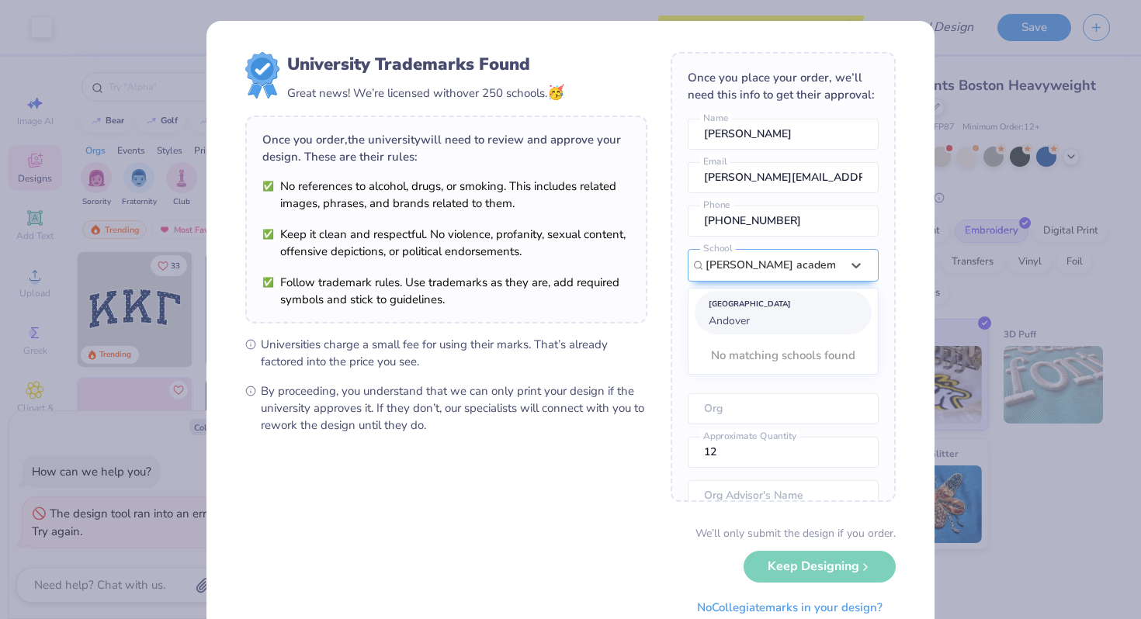
type input "phillips academy andover"
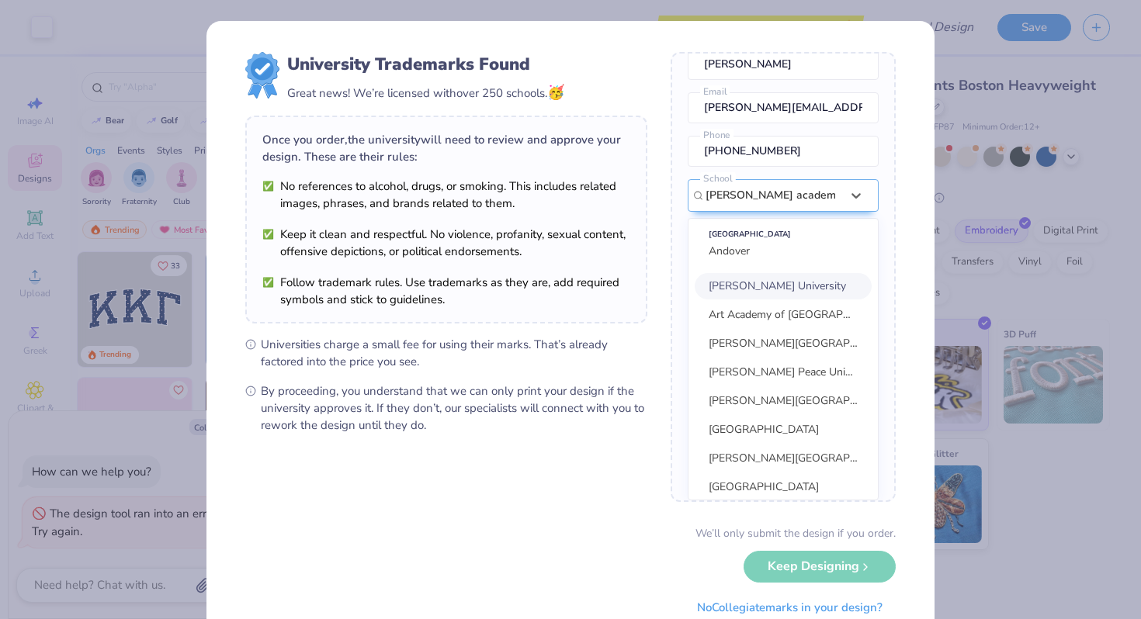
click at [815, 265] on div "Suggested School Andover William Carey University Art Academy of Cincinnati Lip…" at bounding box center [782, 359] width 191 height 282
click at [810, 192] on input "phillips academy andover" at bounding box center [770, 195] width 130 height 17
click at [756, 292] on span "Emory University" at bounding box center [763, 286] width 110 height 15
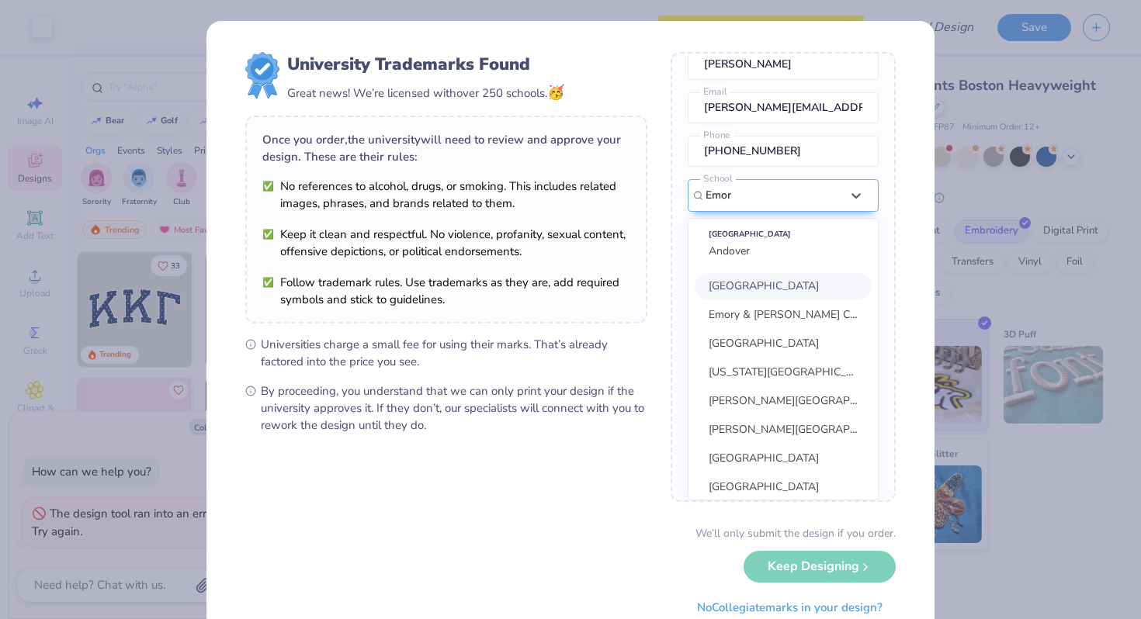
type input "Emor"
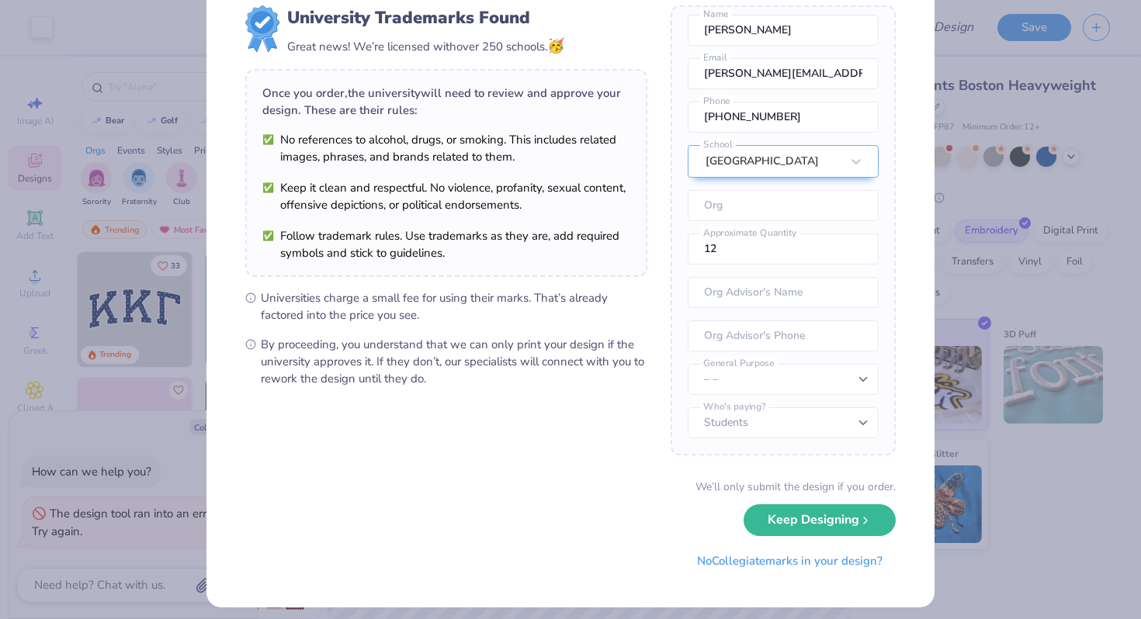
scroll to position [50, 0]
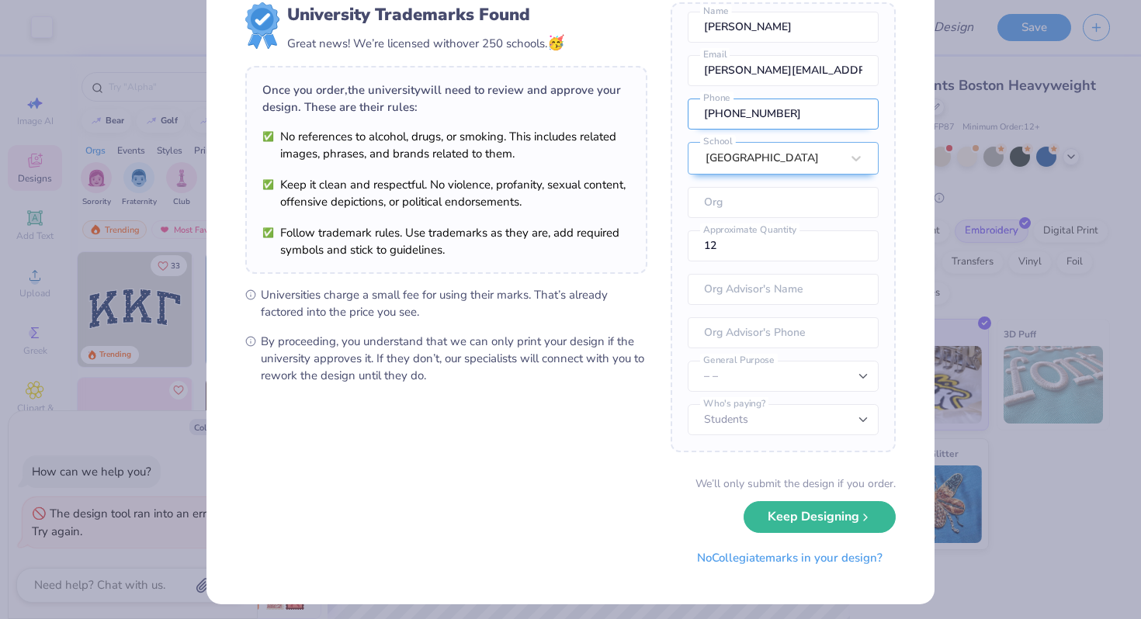
click at [804, 117] on input "(612) 655-9423" at bounding box center [782, 114] width 191 height 31
type input "(201) 923-1392"
click at [743, 501] on button "Keep Designing" at bounding box center [819, 517] width 152 height 32
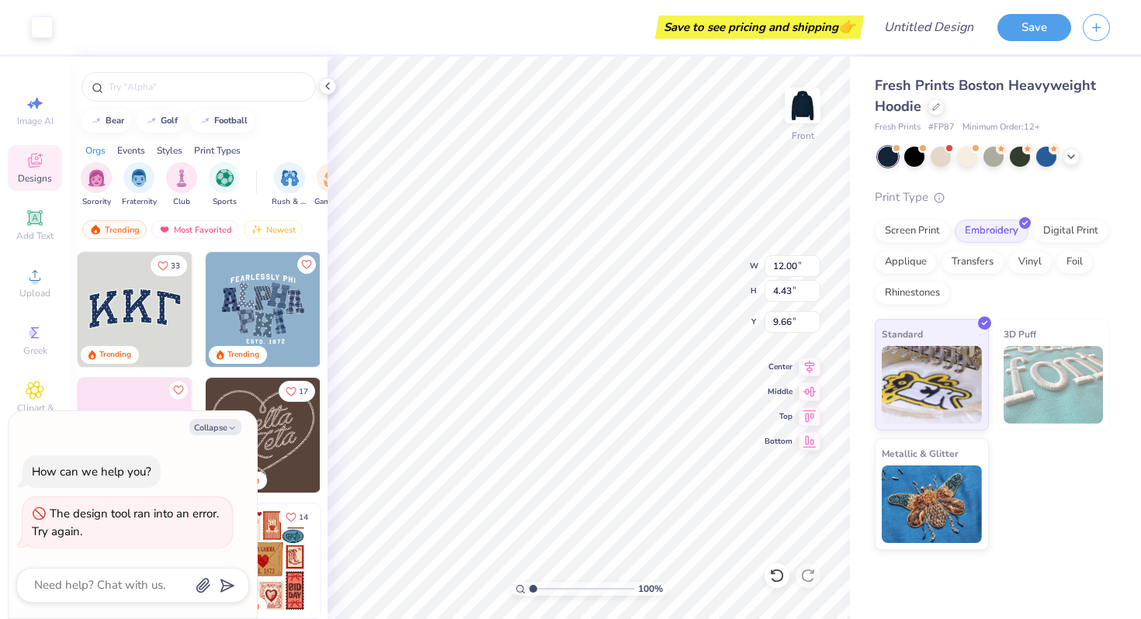
scroll to position [0, 0]
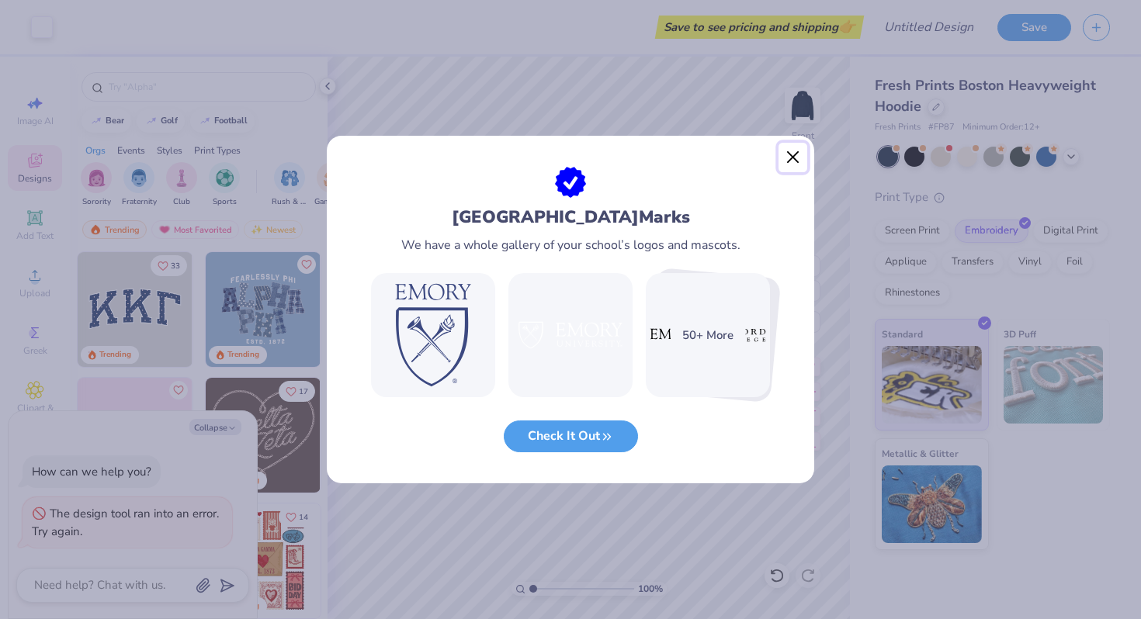
click at [791, 157] on button "Close" at bounding box center [792, 157] width 29 height 29
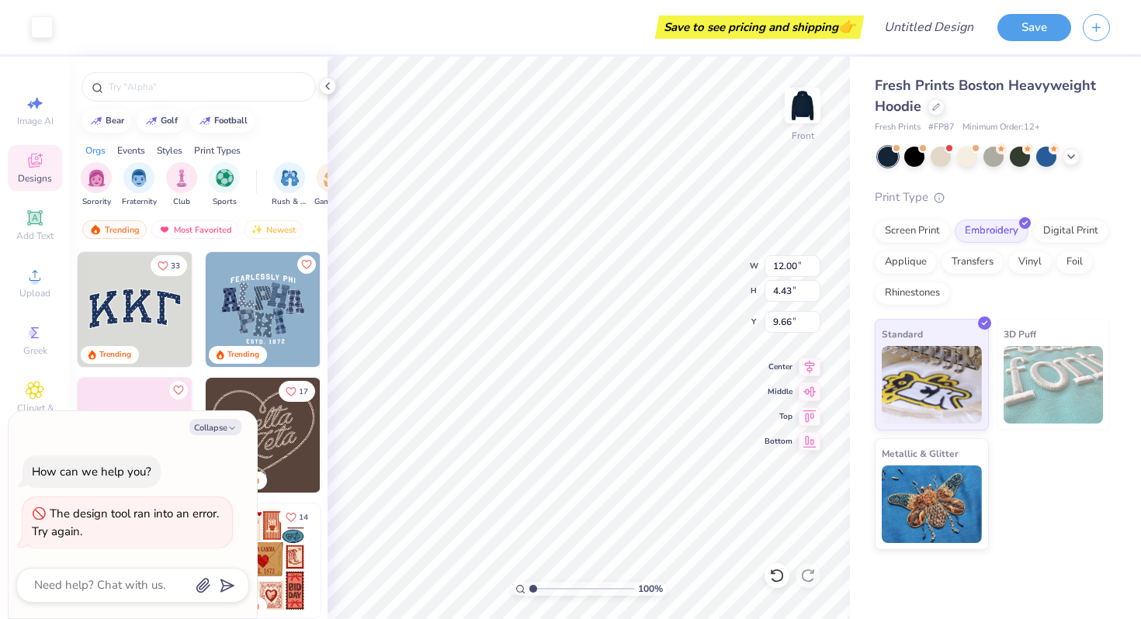
type textarea "x"
type input "6.65"
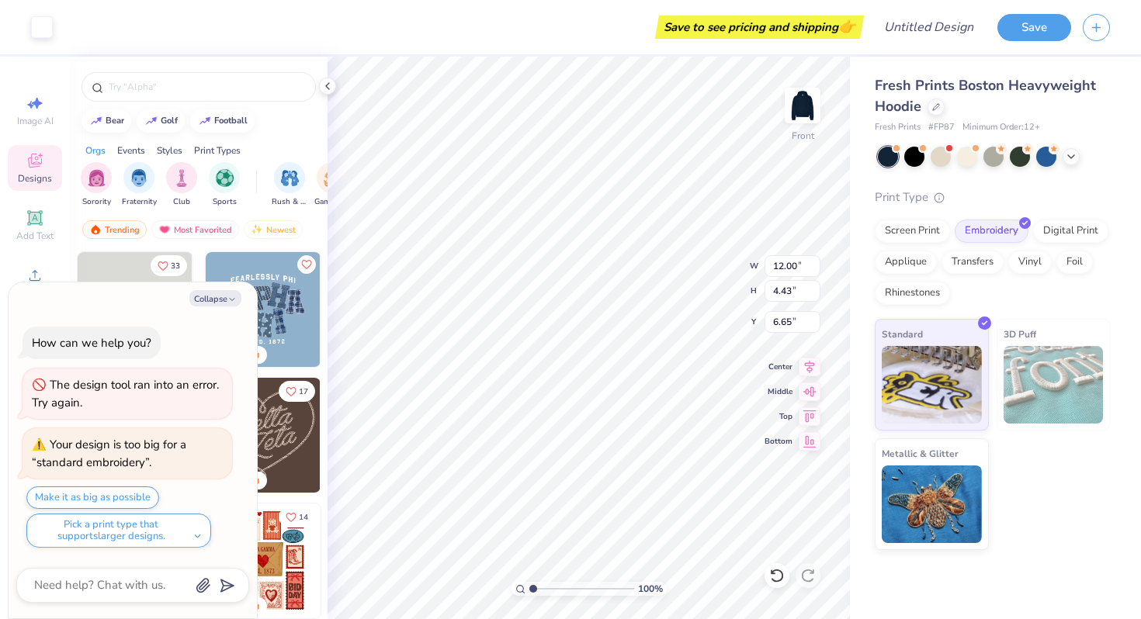
type textarea "x"
type input "9.11"
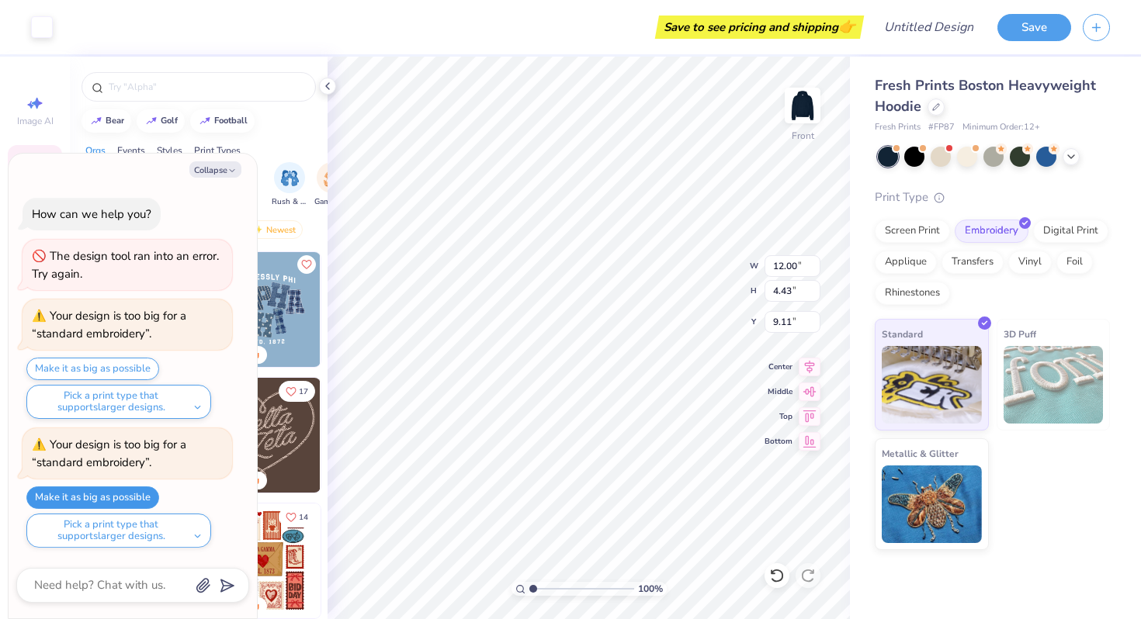
click at [122, 497] on button "Make it as big as possible" at bounding box center [92, 497] width 133 height 22
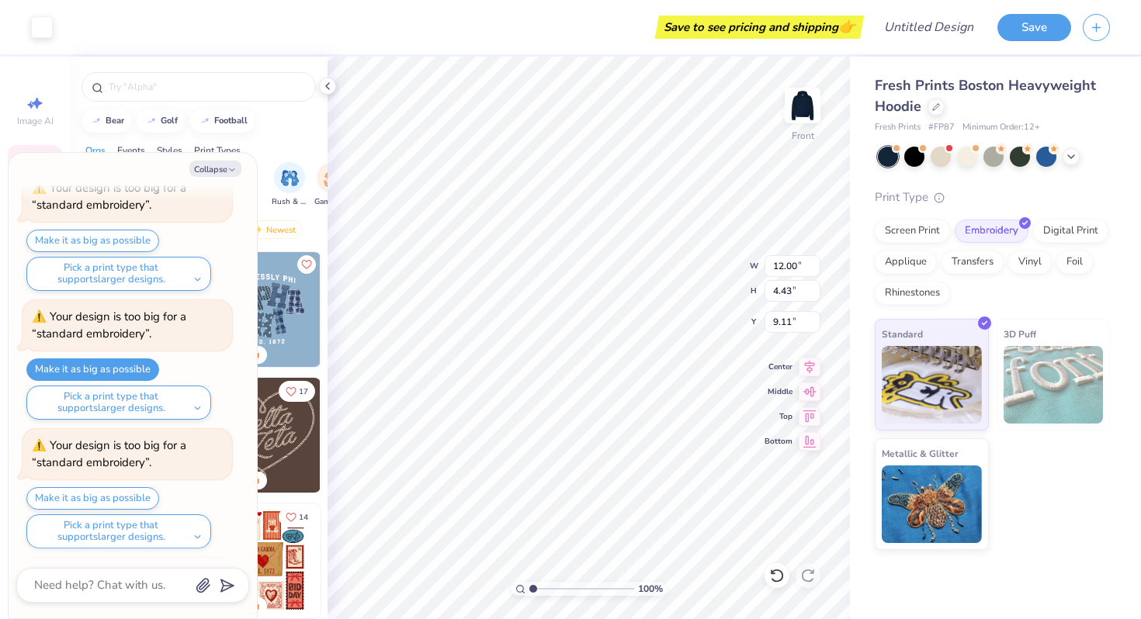
scroll to position [257, 0]
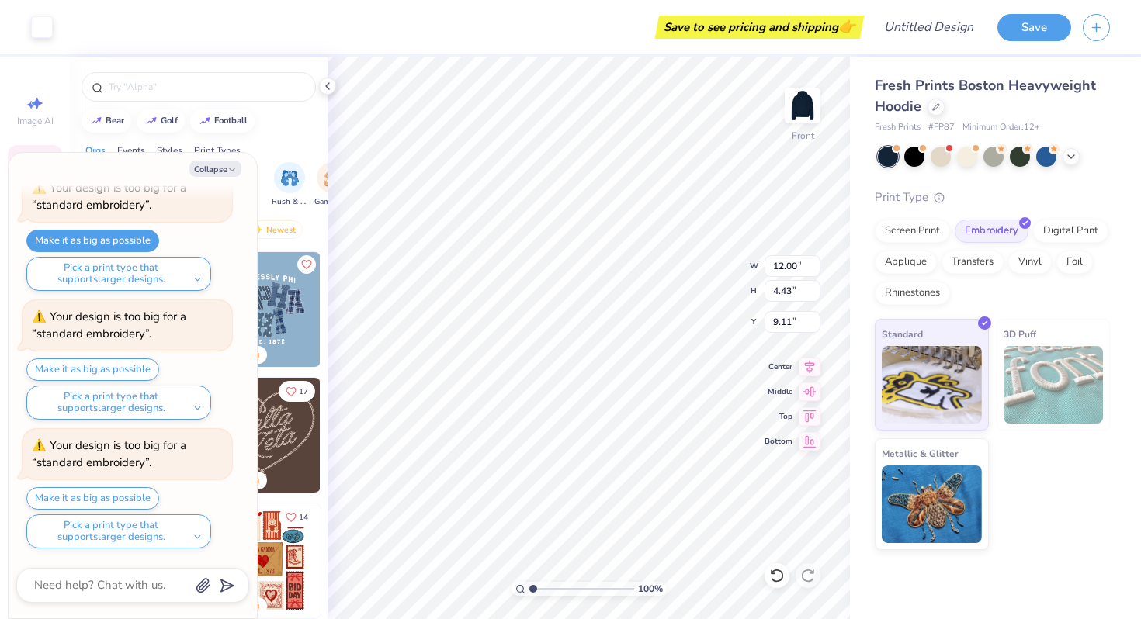
type textarea "x"
type input "8.08"
type textarea "x"
type input "10.32"
type textarea "x"
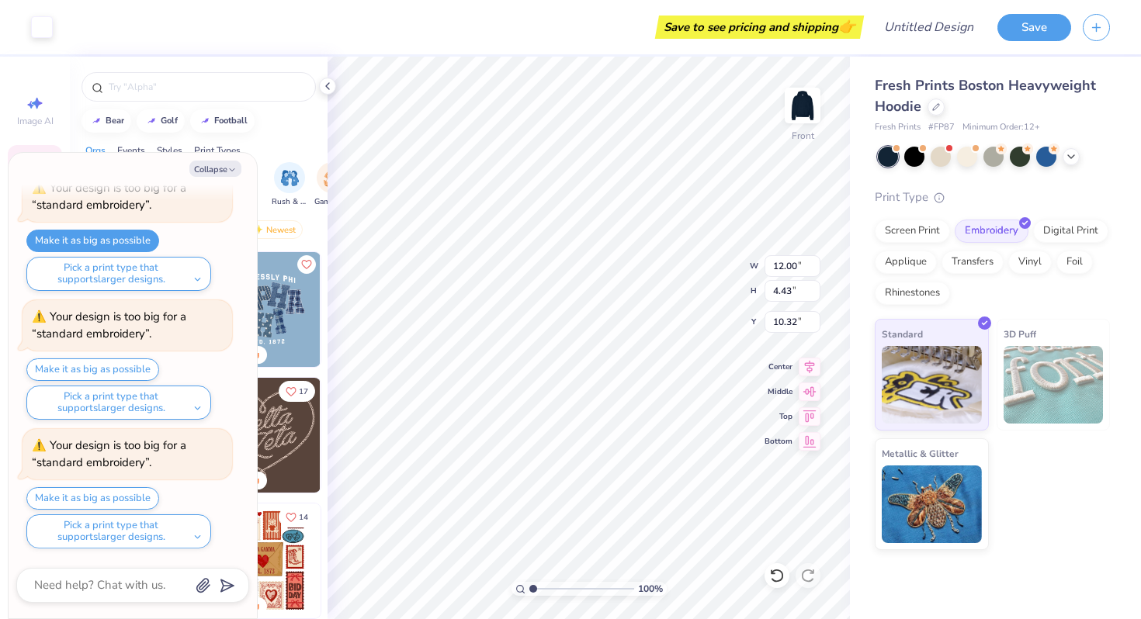
type input "9.99"
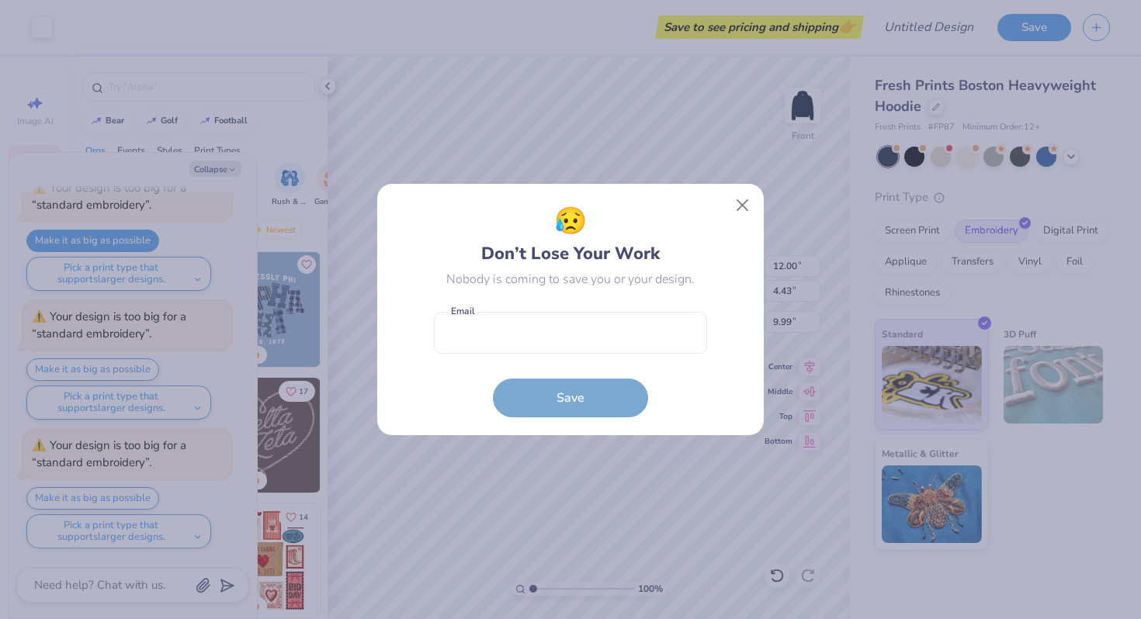
type textarea "x"
